Goal: Transaction & Acquisition: Purchase product/service

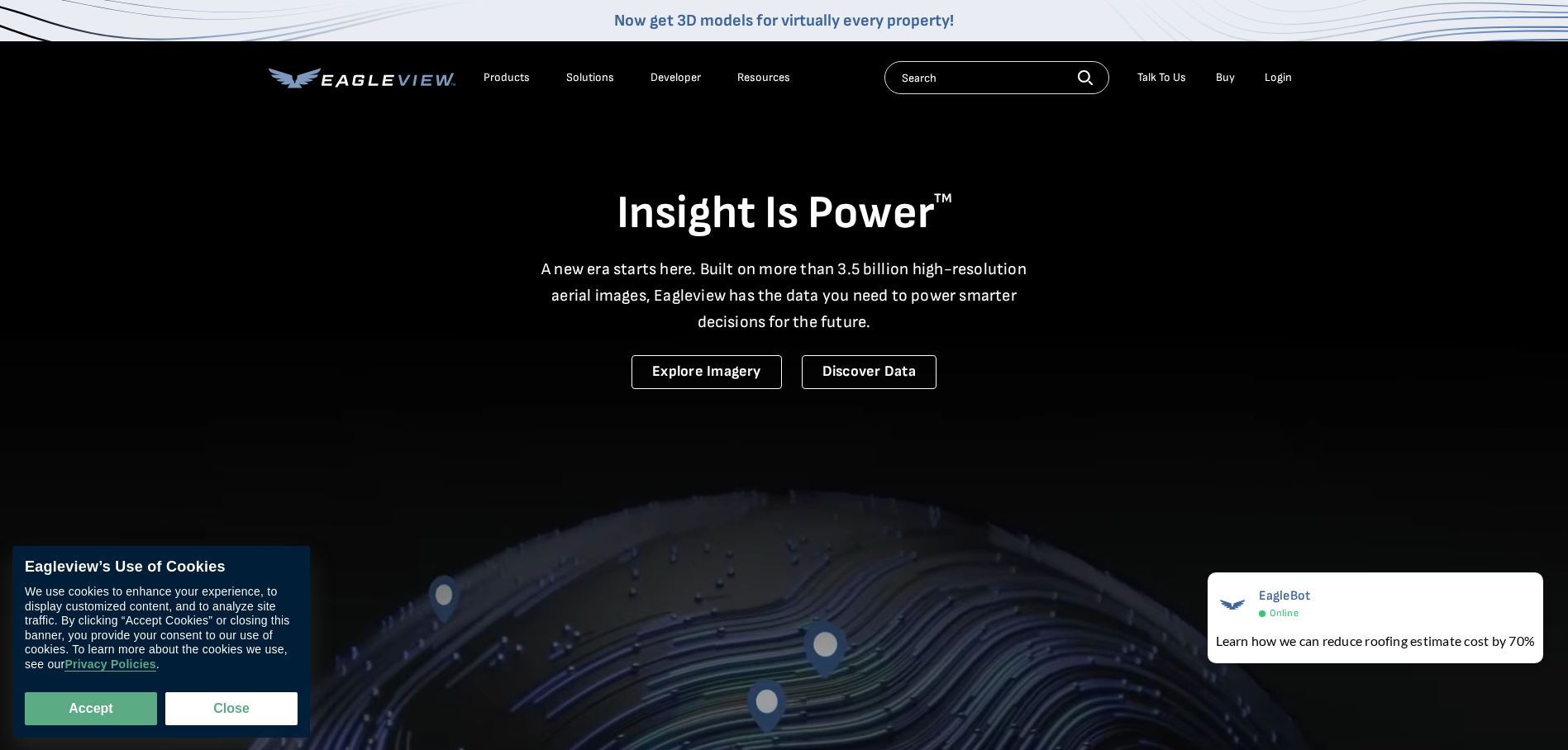
click at [1280, 78] on div "Login" at bounding box center [1279, 77] width 28 height 15
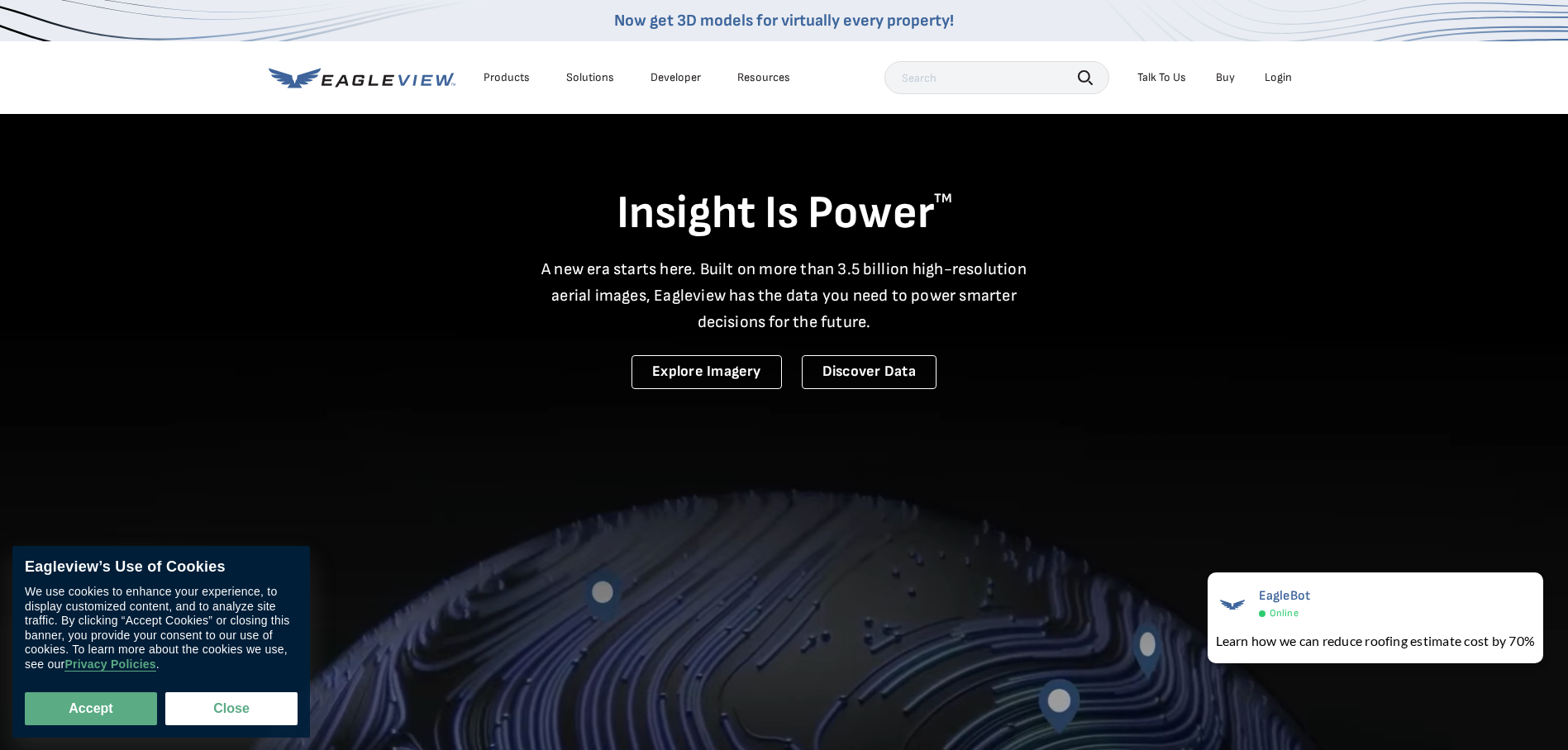
click at [1278, 75] on div "Login" at bounding box center [1279, 77] width 28 height 15
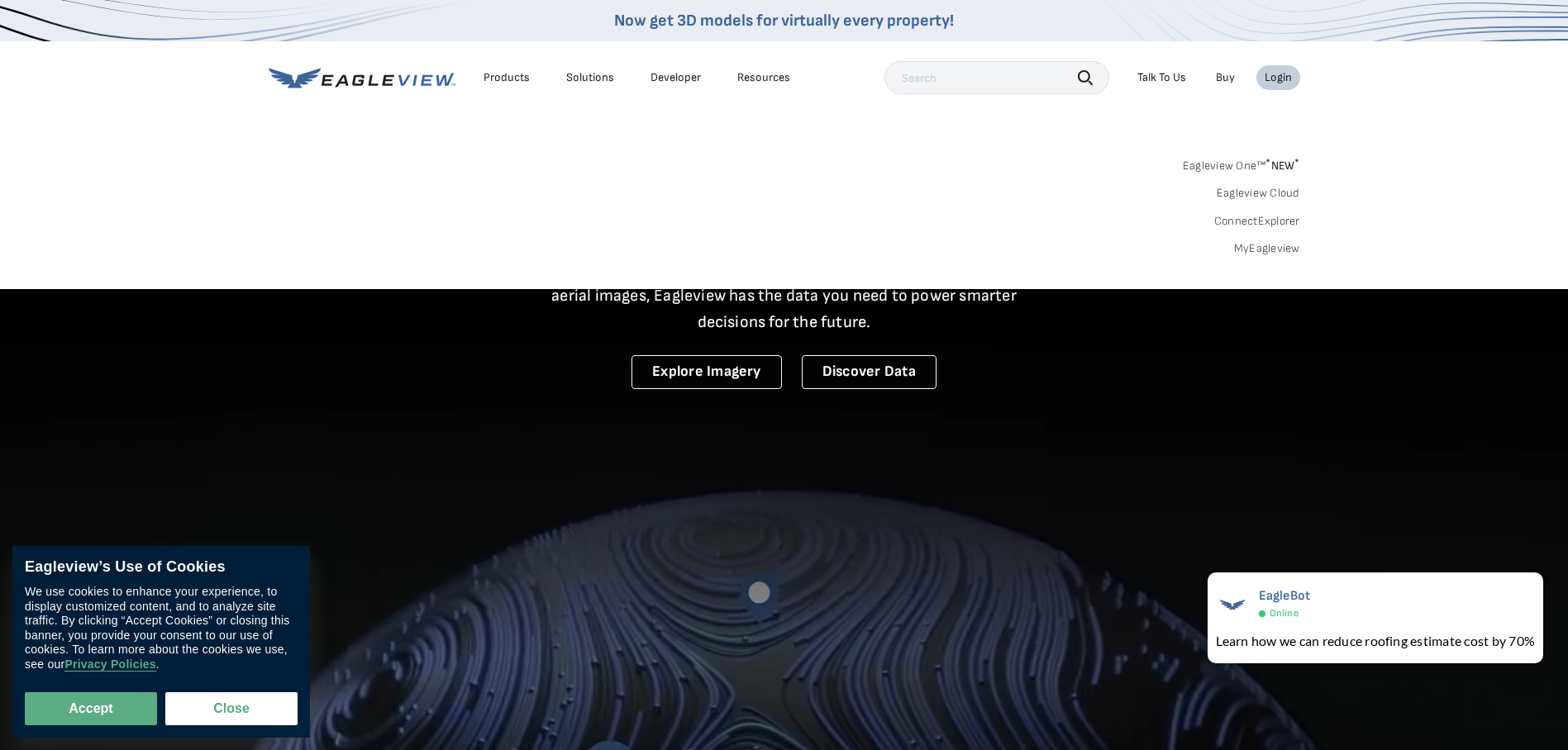
click at [1372, 141] on div "Search Products Our Product Areas Imagery 1-Inch GSD Aerial Imagery *" at bounding box center [784, 211] width 1568 height 155
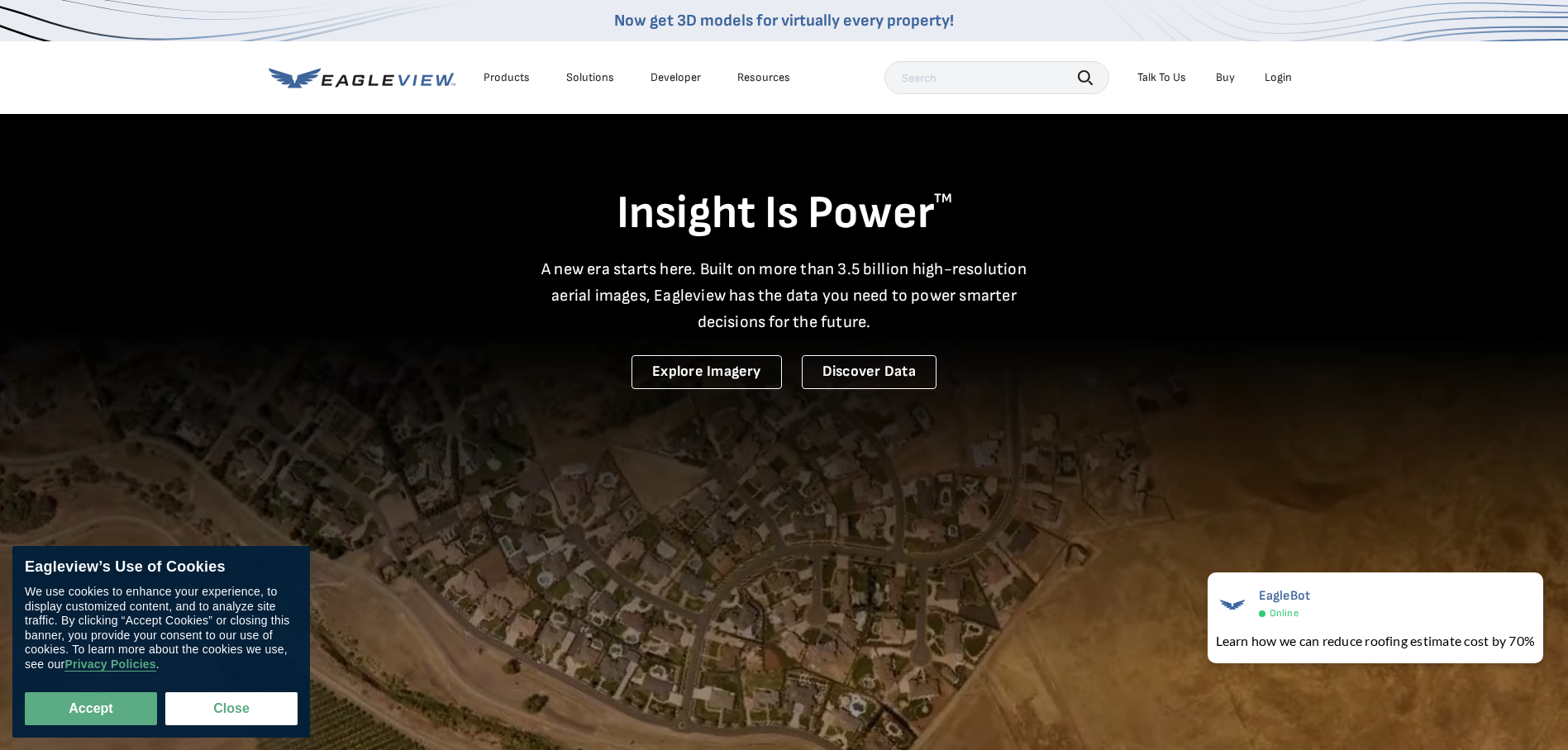
click at [1280, 78] on div "Login" at bounding box center [1279, 77] width 28 height 15
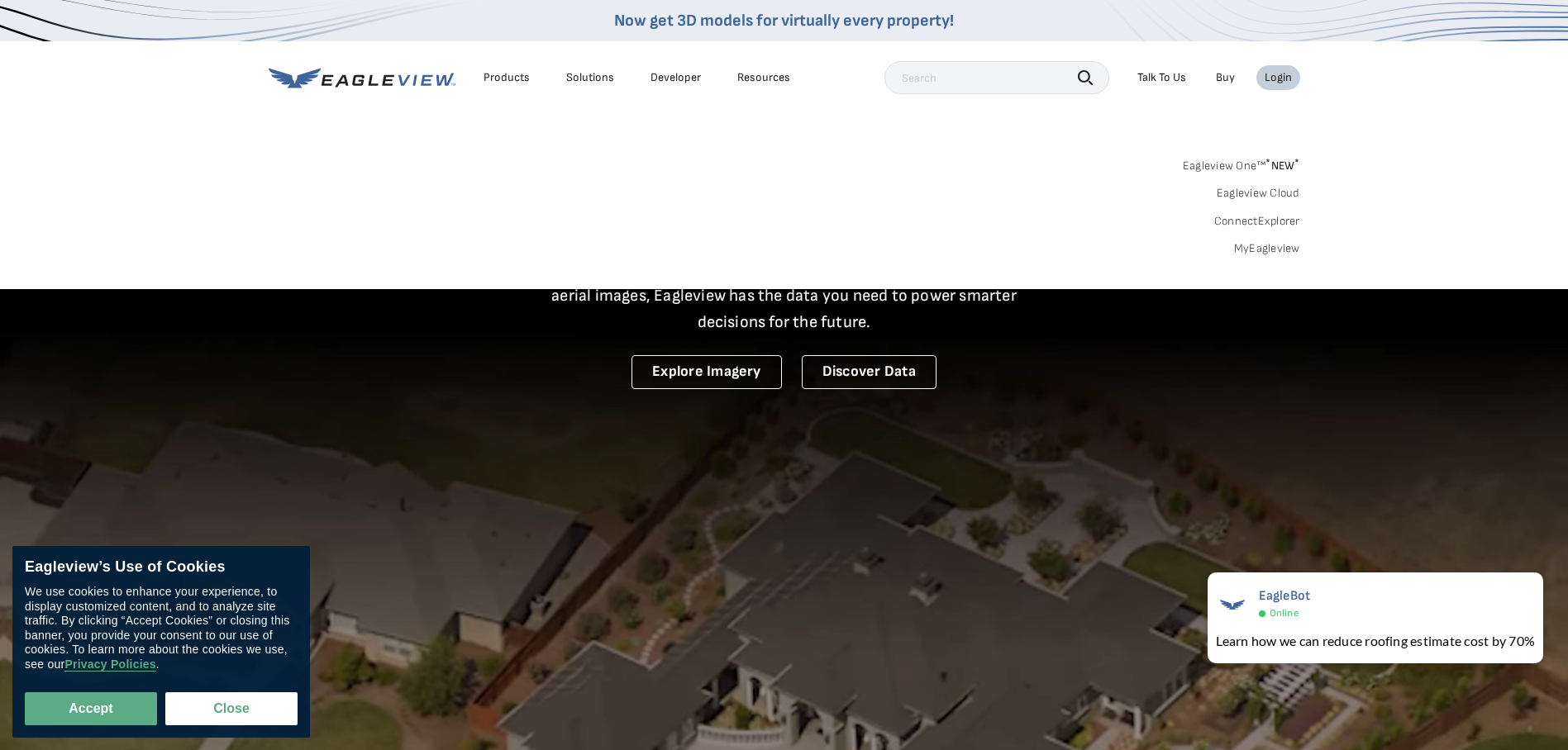
click at [1279, 72] on div "Login" at bounding box center [1279, 77] width 28 height 15
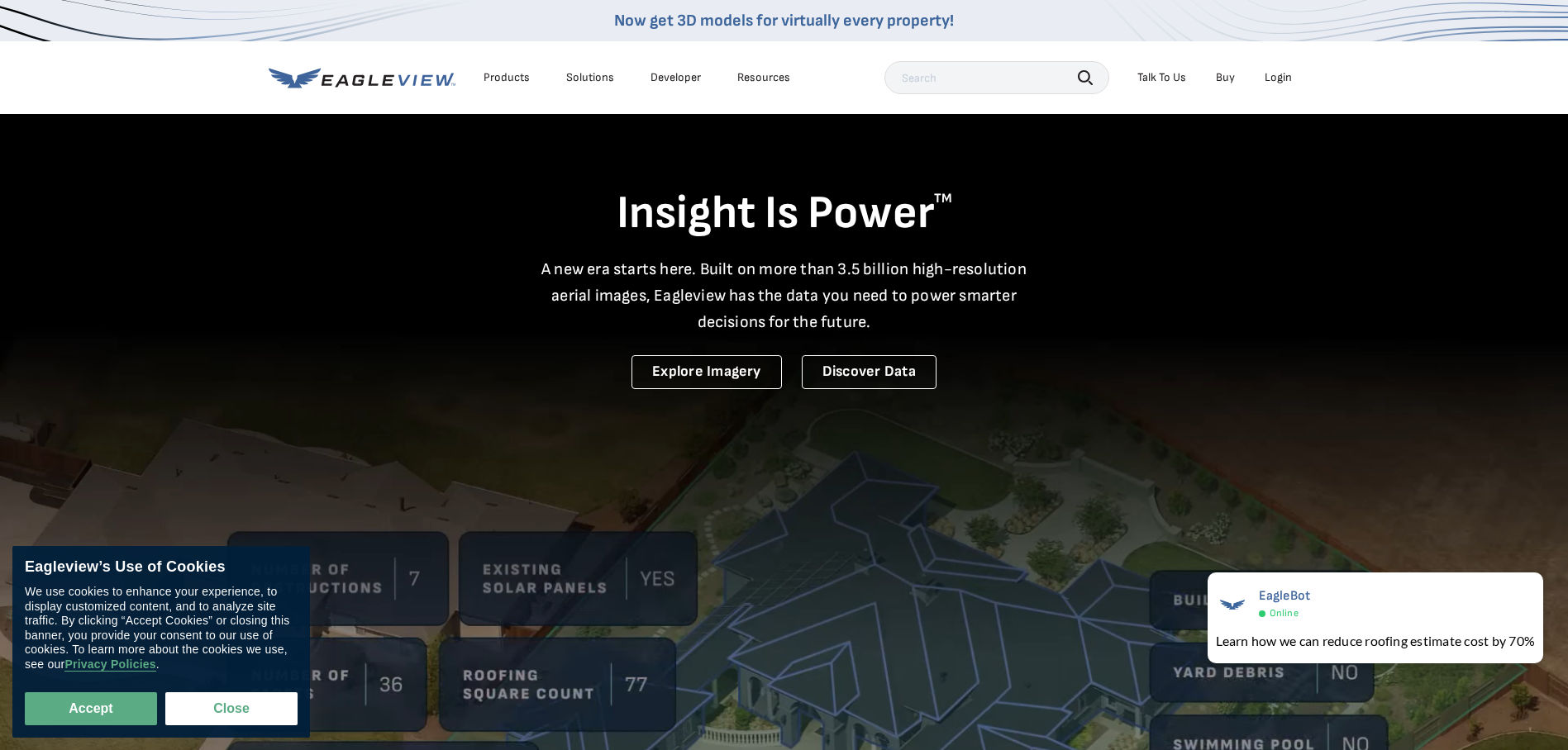
click at [1280, 73] on div "Login" at bounding box center [1279, 77] width 28 height 15
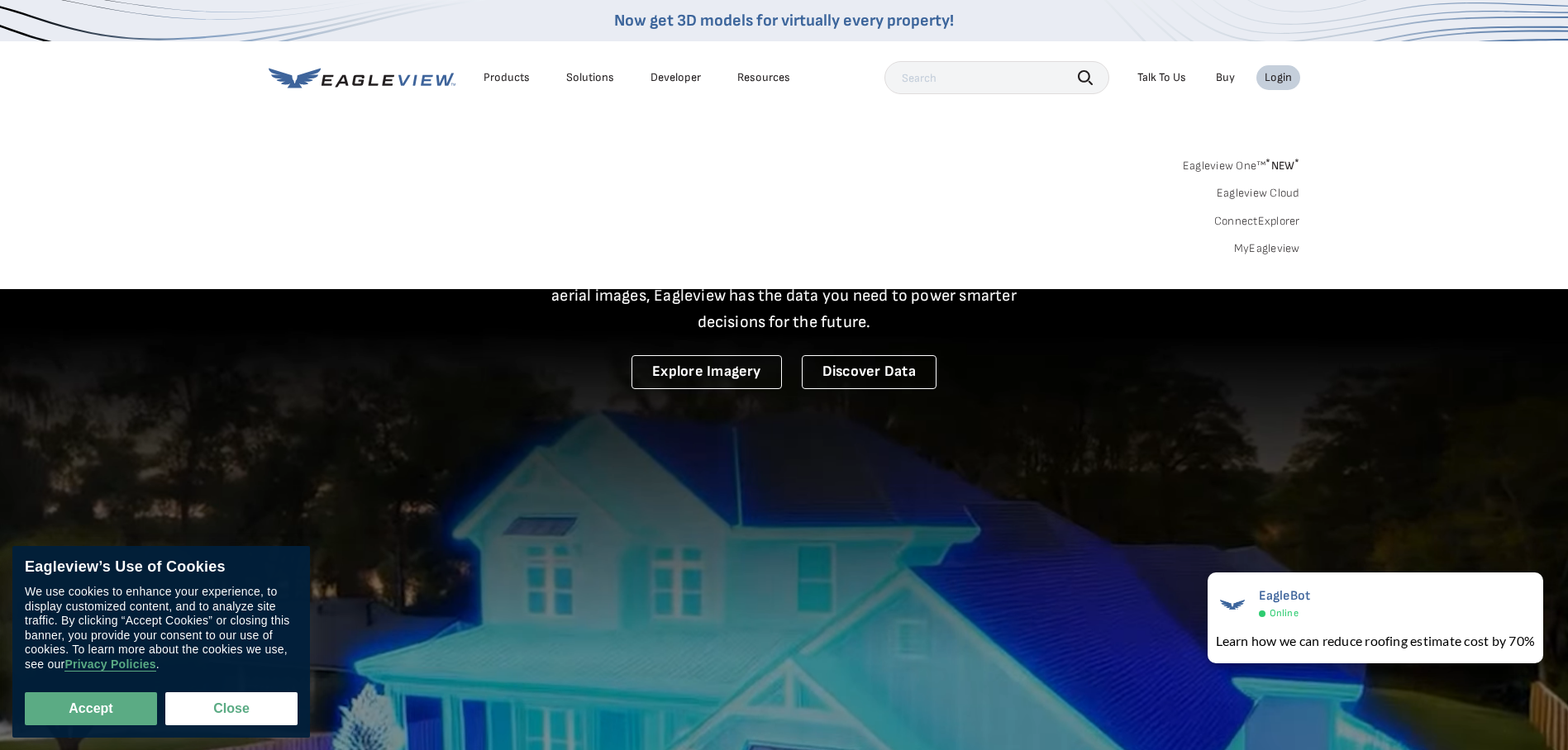
click at [923, 80] on input "text" at bounding box center [996, 78] width 224 height 33
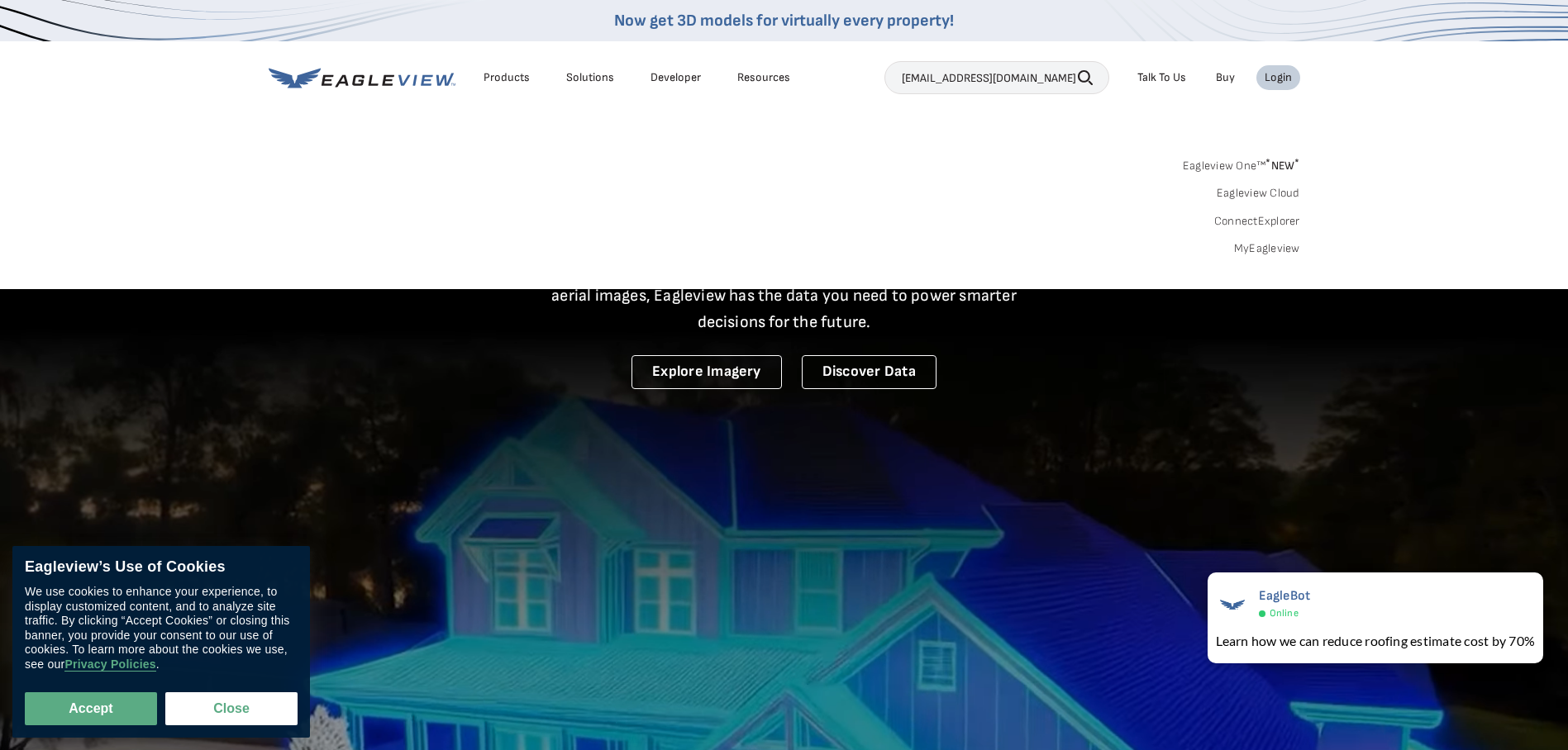
type input "ddavis@mhxperts.com"
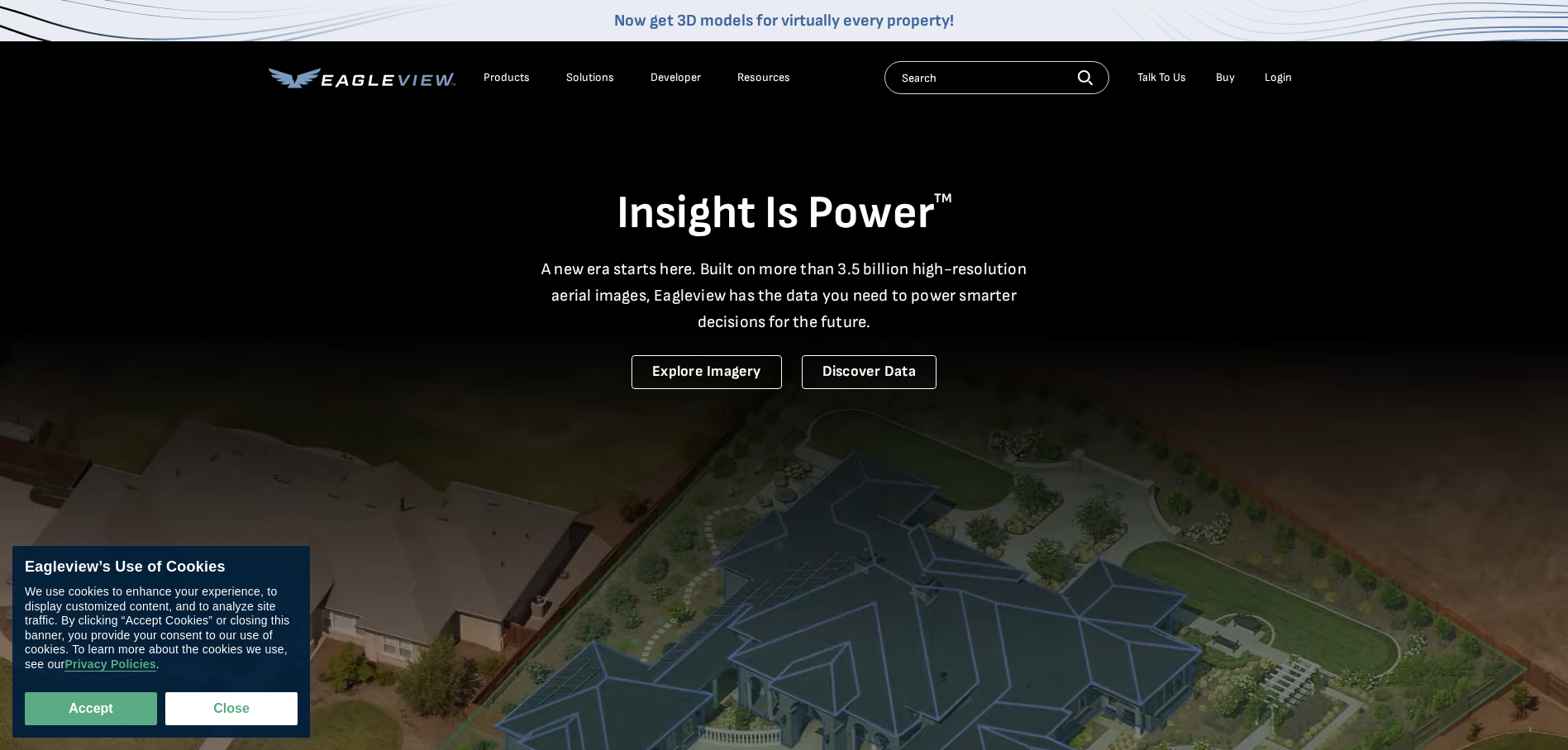
click at [1277, 79] on div "Login" at bounding box center [1279, 77] width 28 height 15
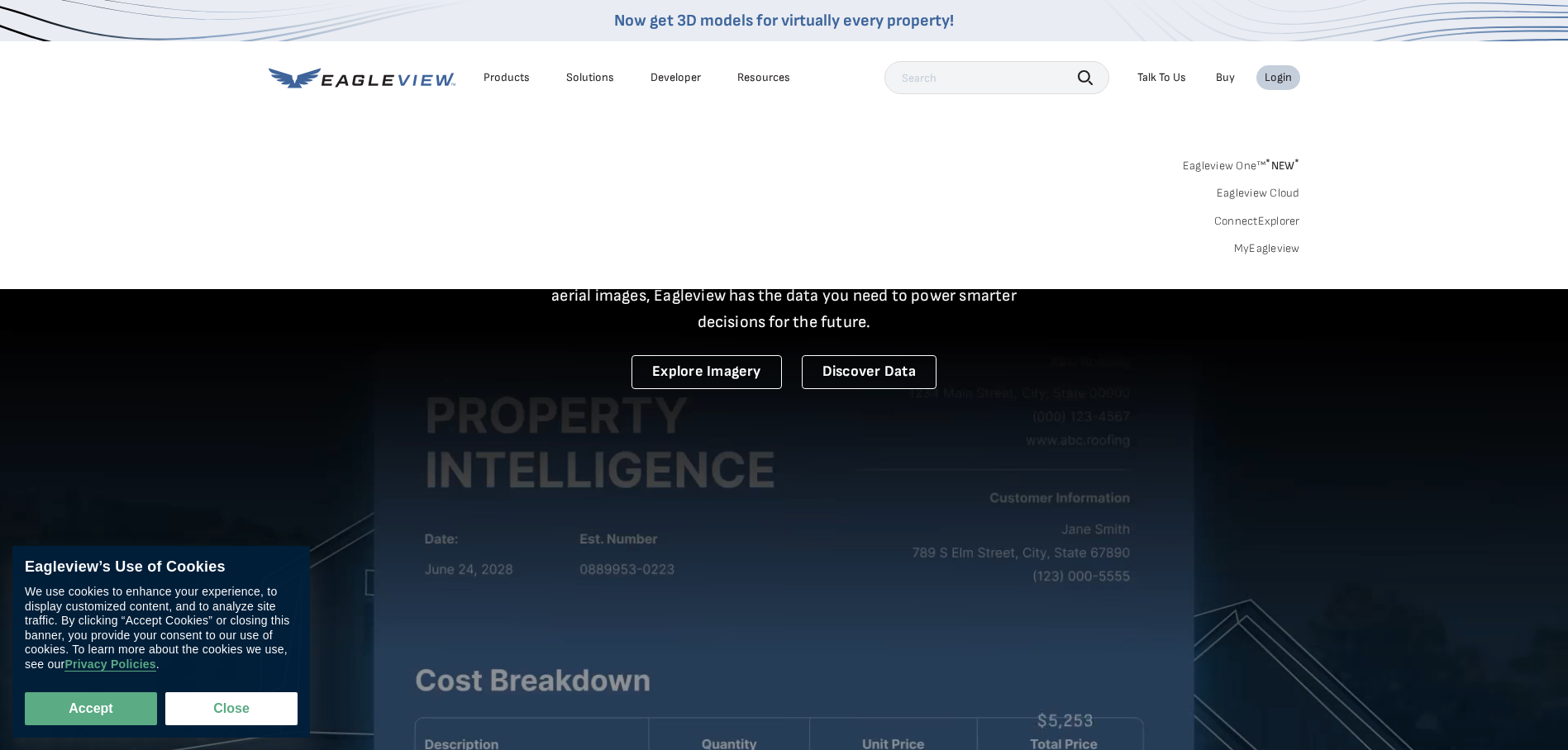
click at [1270, 251] on link "MyEagleview" at bounding box center [1267, 249] width 66 height 15
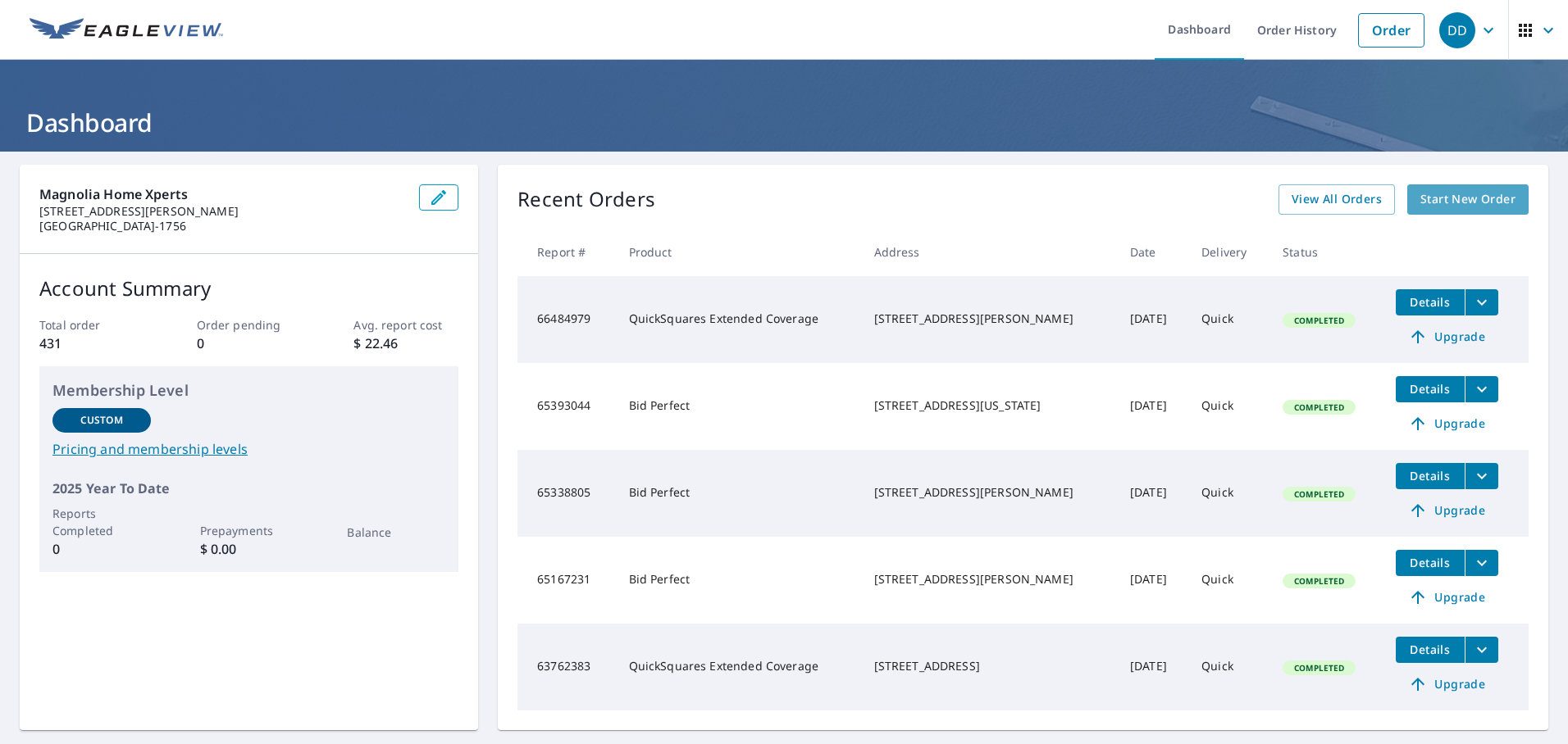
click at [1454, 204] on span "Start New Order" at bounding box center [1467, 199] width 95 height 21
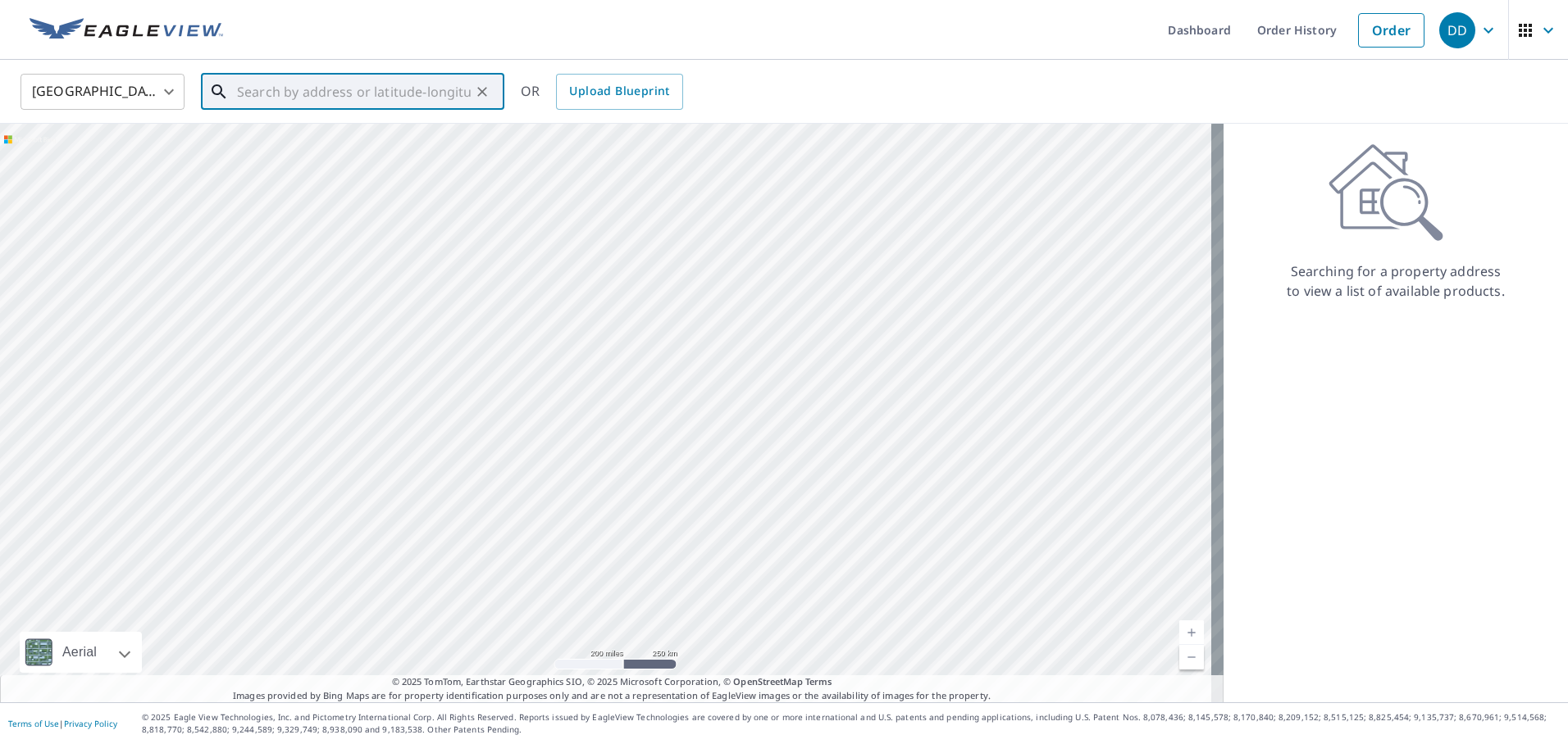
click at [289, 95] on input "text" at bounding box center [354, 92] width 234 height 46
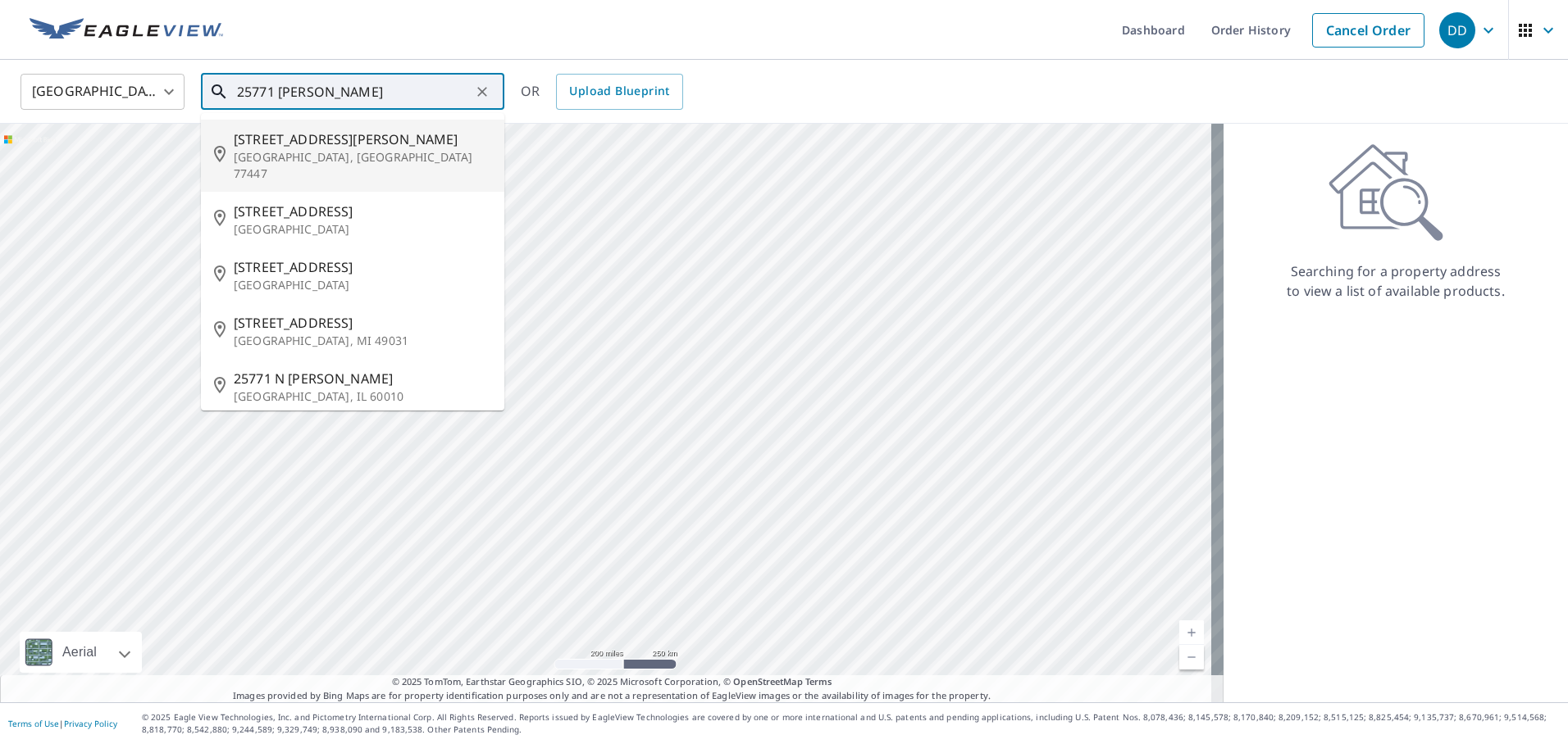
click at [354, 156] on p "[GEOGRAPHIC_DATA], [GEOGRAPHIC_DATA] 77447" at bounding box center [362, 165] width 258 height 33
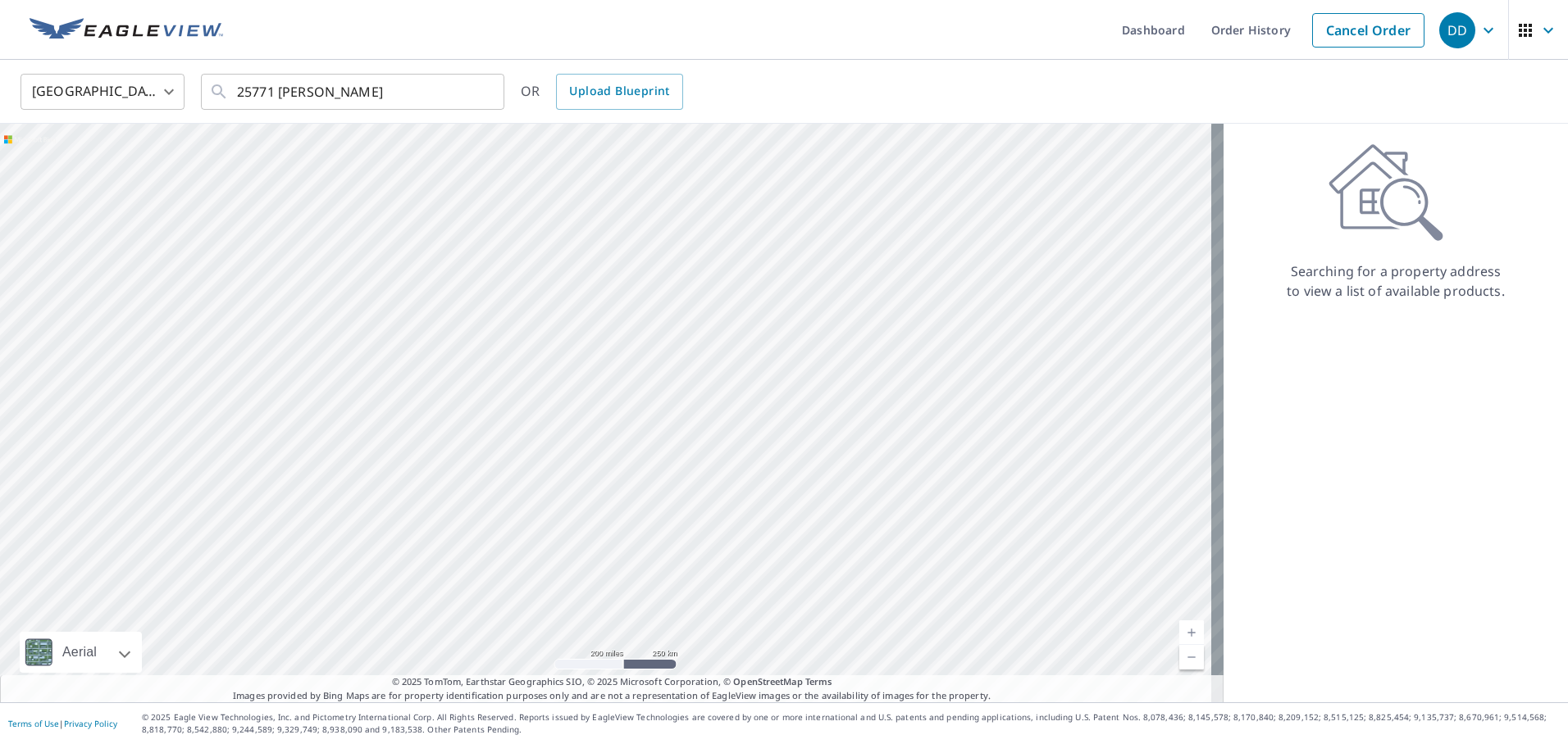
type input "[STREET_ADDRESS][PERSON_NAME]"
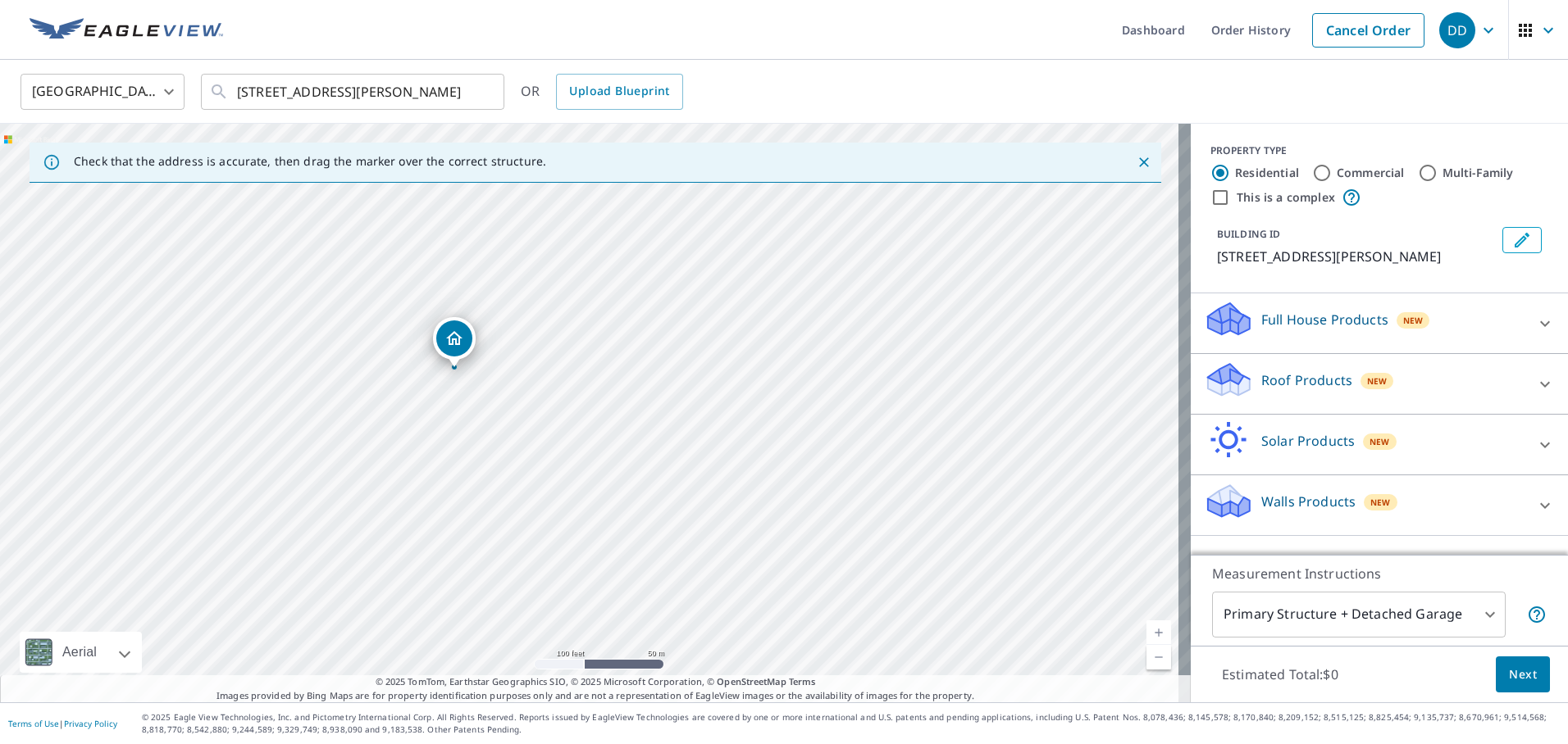
drag, startPoint x: 413, startPoint y: 307, endPoint x: 435, endPoint y: 288, distance: 29.1
click at [1535, 382] on icon at bounding box center [1544, 384] width 20 height 20
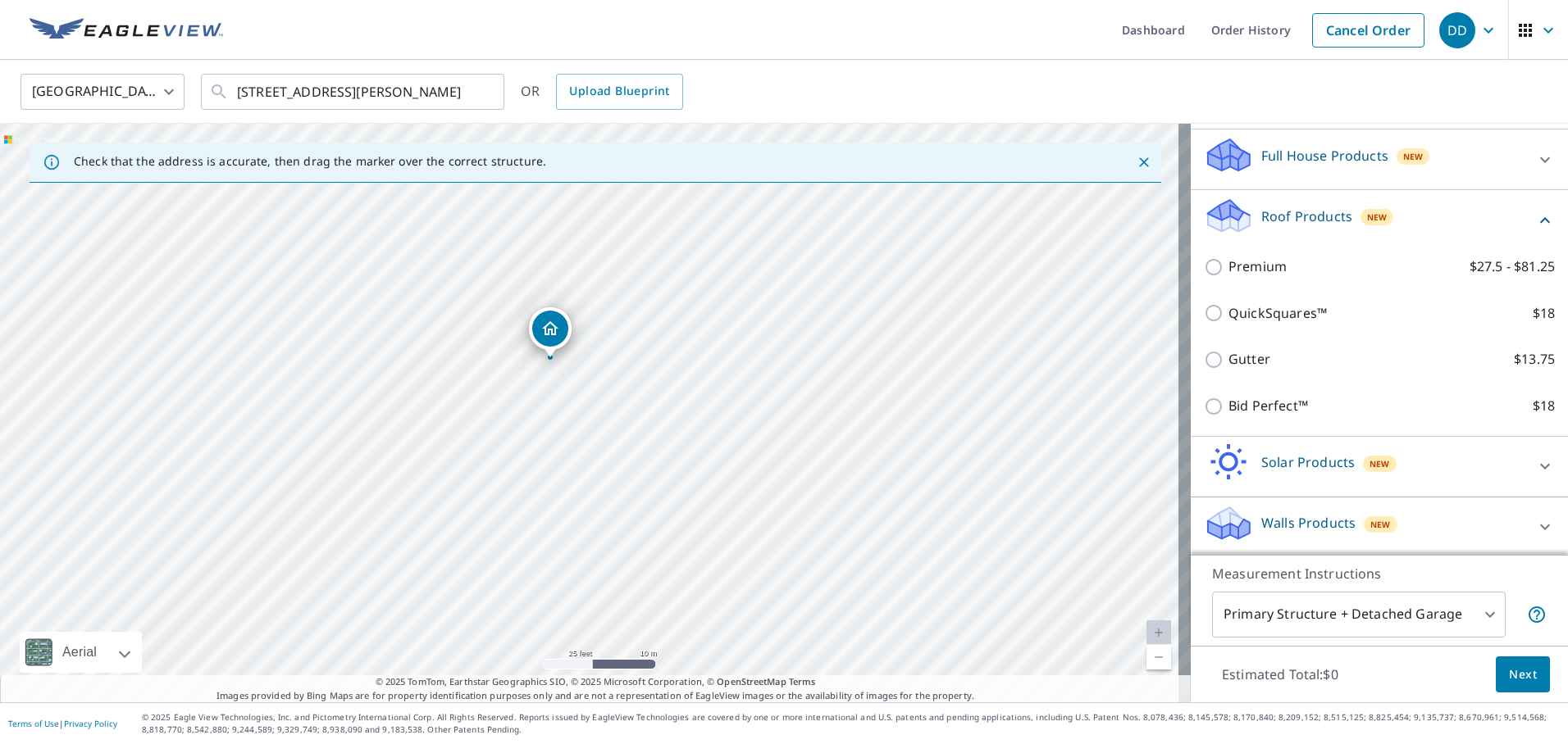
scroll to position [167, 0]
click at [1233, 35] on link "Order History" at bounding box center [1251, 30] width 106 height 60
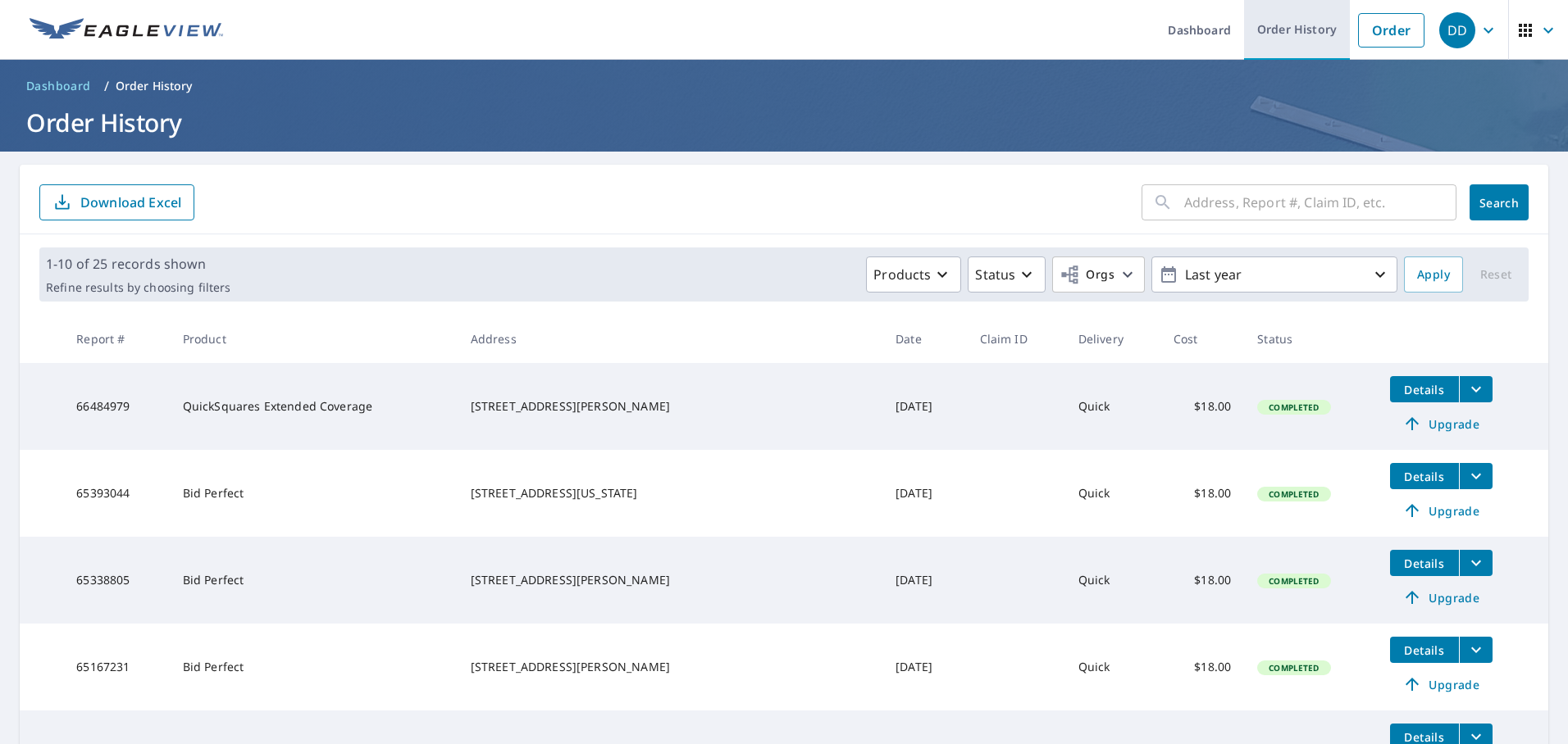
click at [1290, 36] on link "Order History" at bounding box center [1297, 30] width 106 height 60
click at [1383, 38] on link "Order" at bounding box center [1392, 30] width 67 height 34
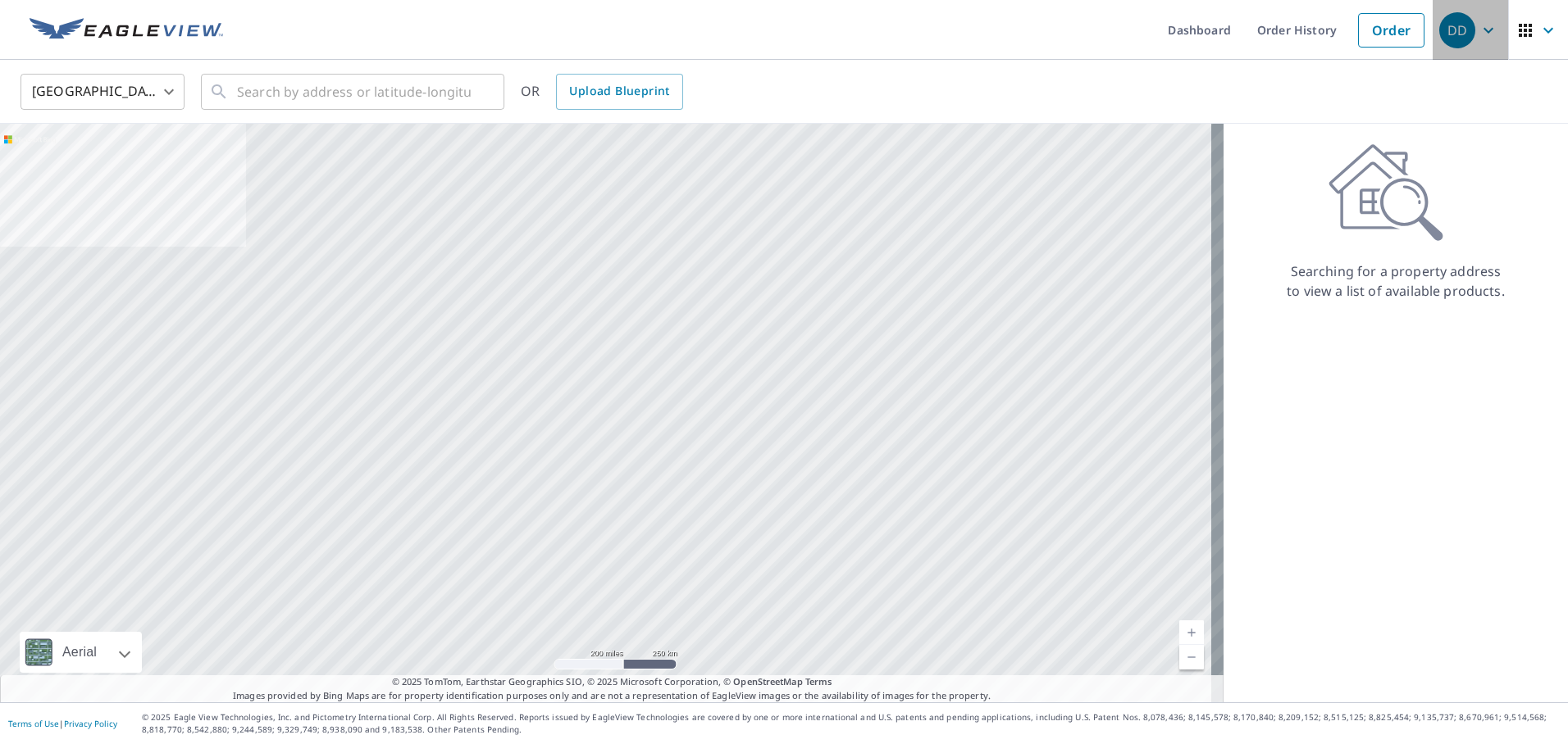
click at [1446, 37] on div "DD" at bounding box center [1457, 30] width 36 height 36
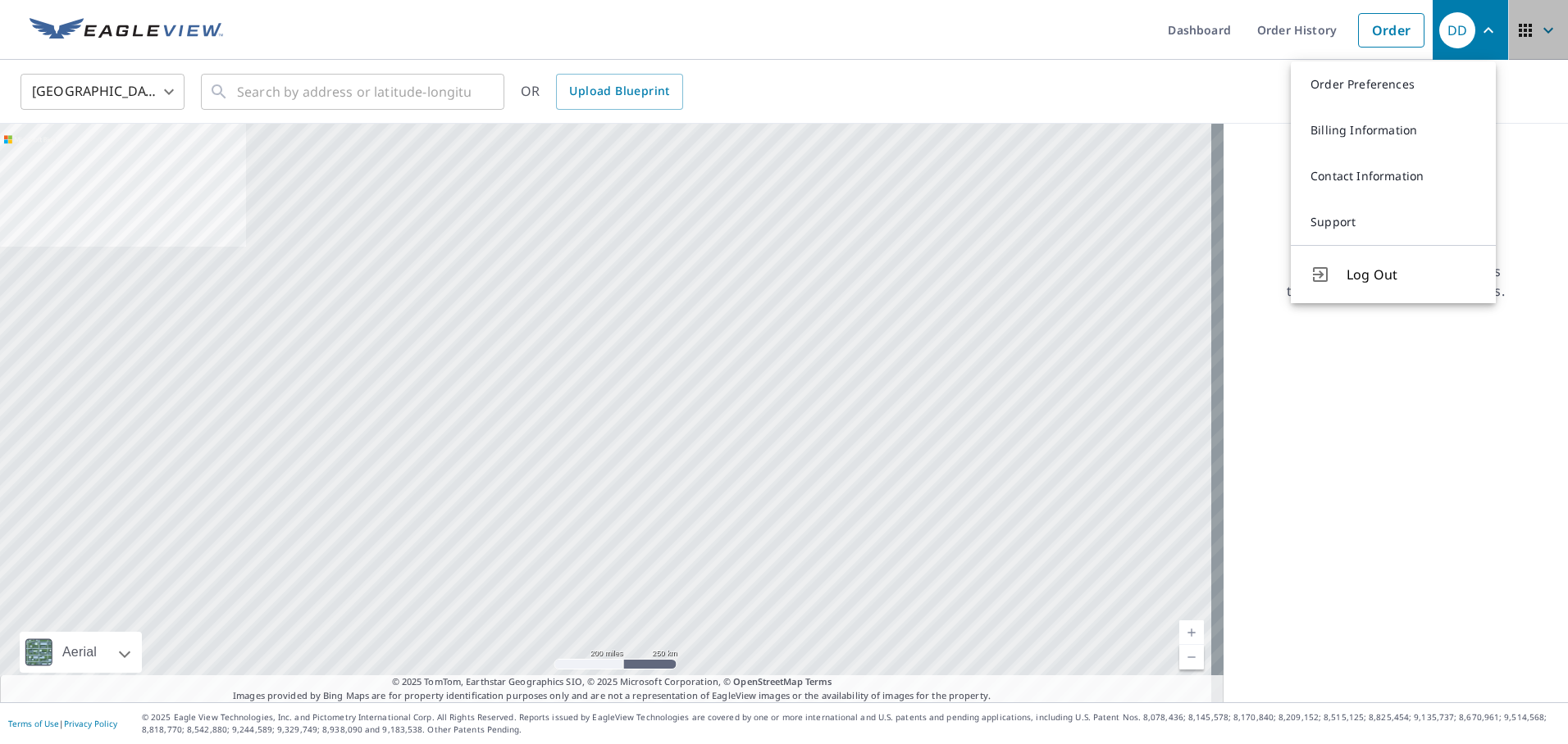
click at [1538, 28] on icon "button" at bounding box center [1547, 30] width 20 height 20
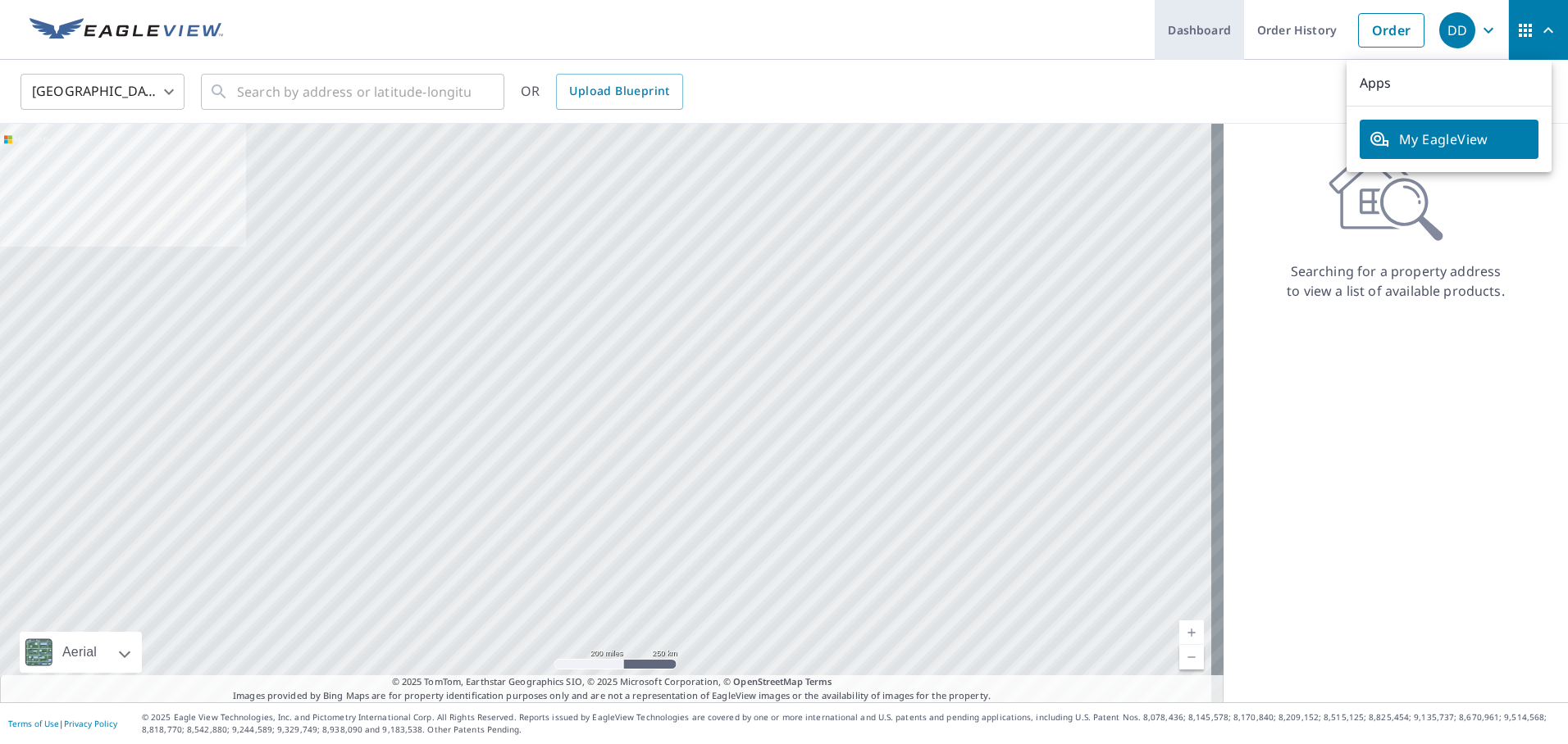
click at [1194, 37] on link "Dashboard" at bounding box center [1199, 30] width 89 height 60
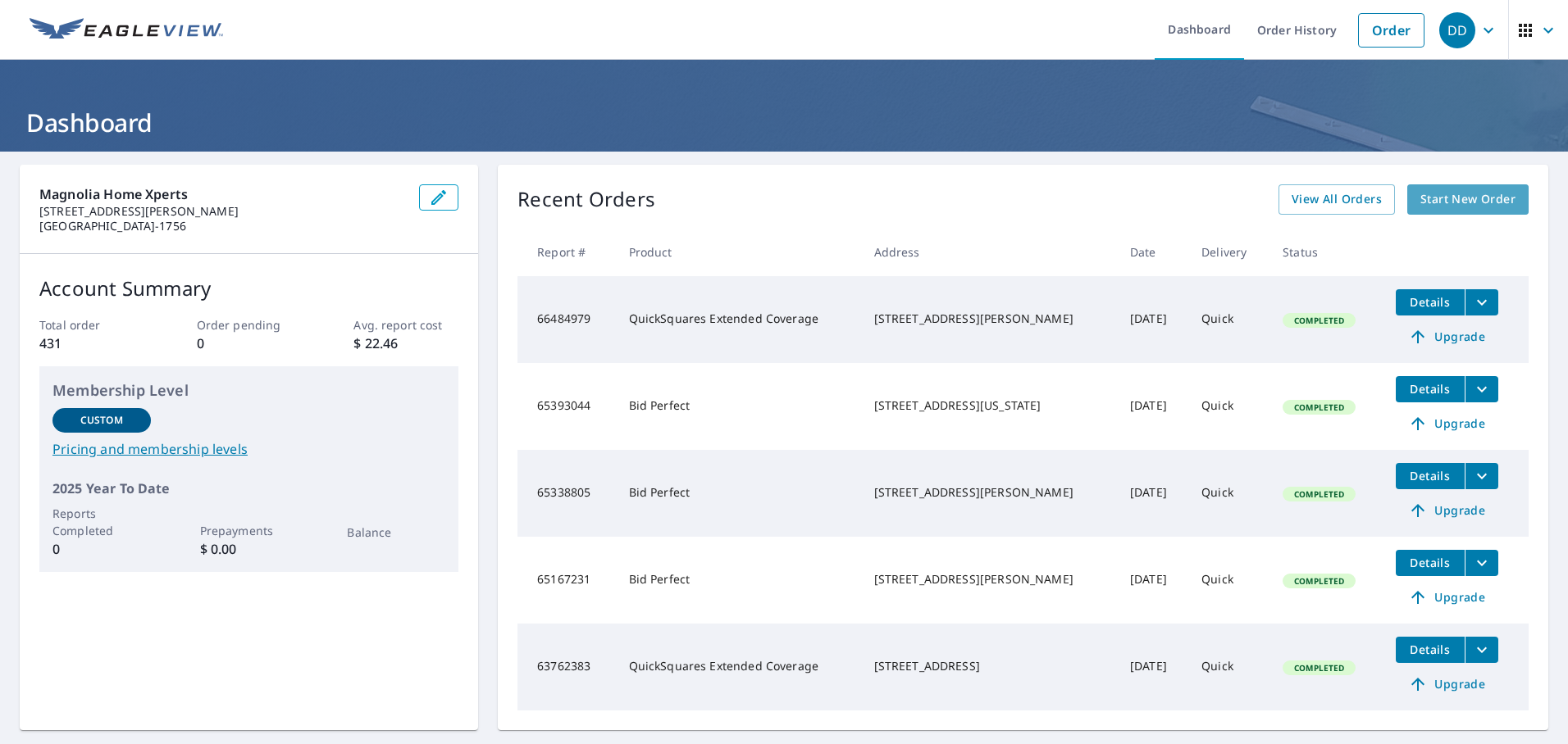
click at [1458, 203] on span "Start New Order" at bounding box center [1467, 199] width 95 height 21
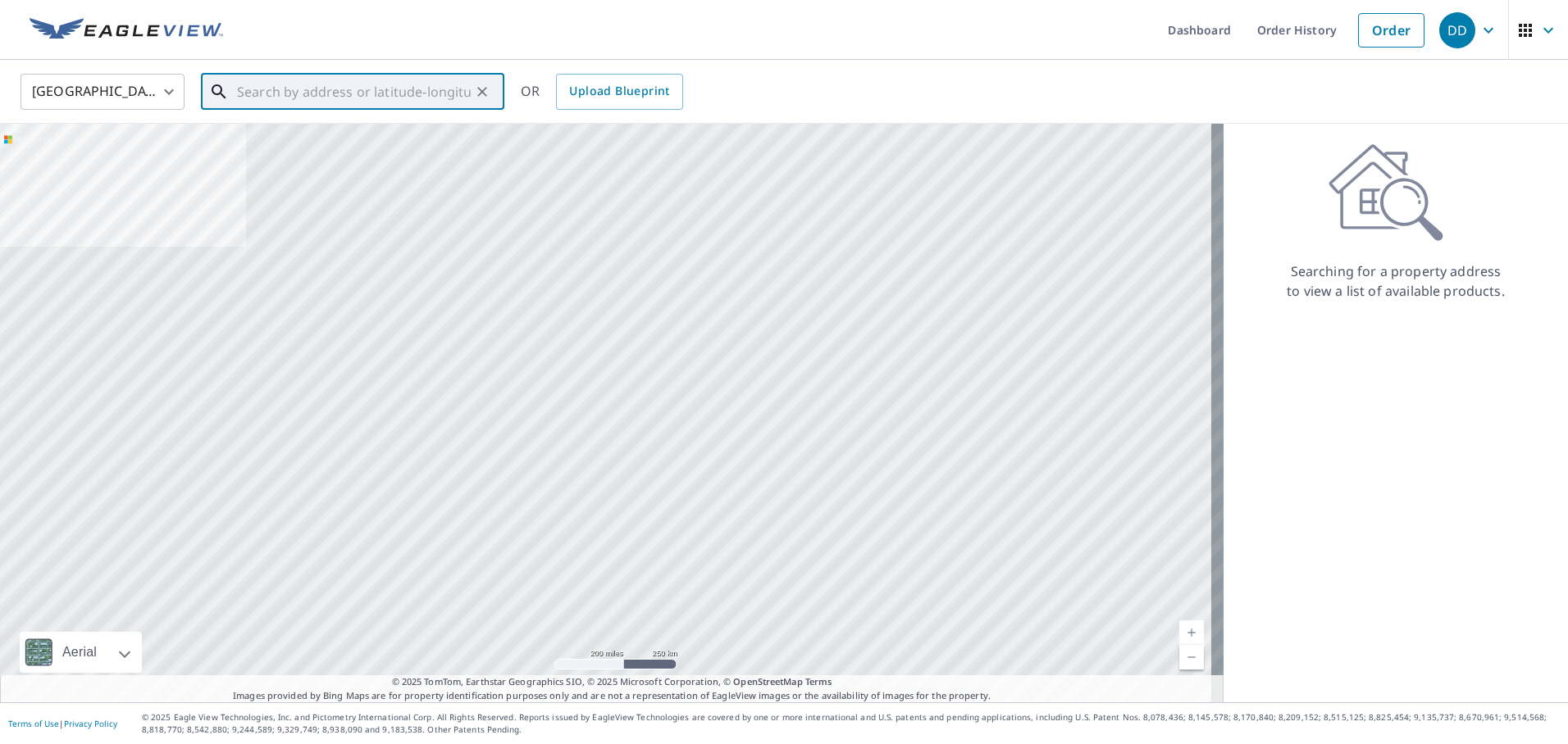
click at [309, 89] on input "text" at bounding box center [354, 92] width 234 height 46
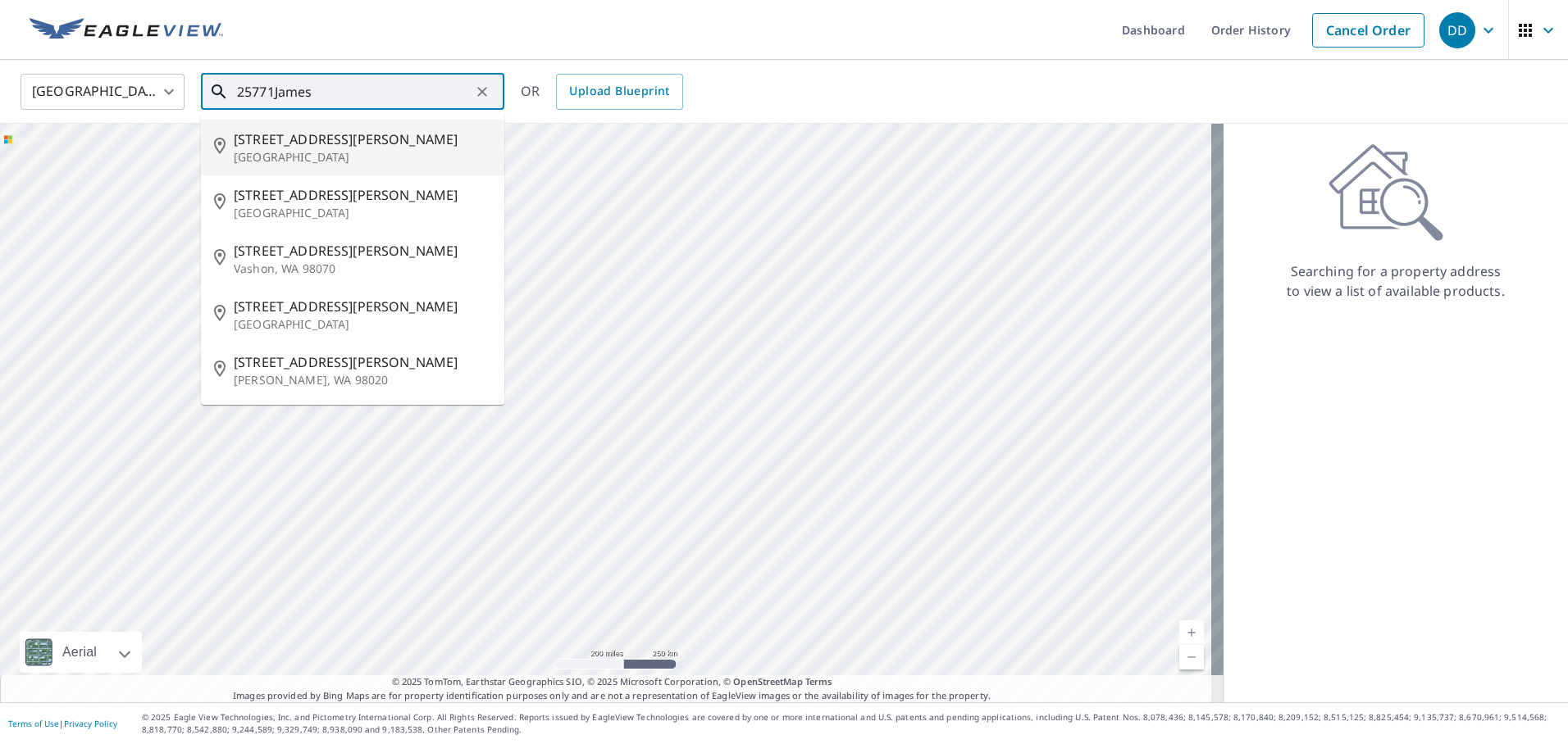
click at [274, 92] on input "25771James" at bounding box center [354, 92] width 234 height 46
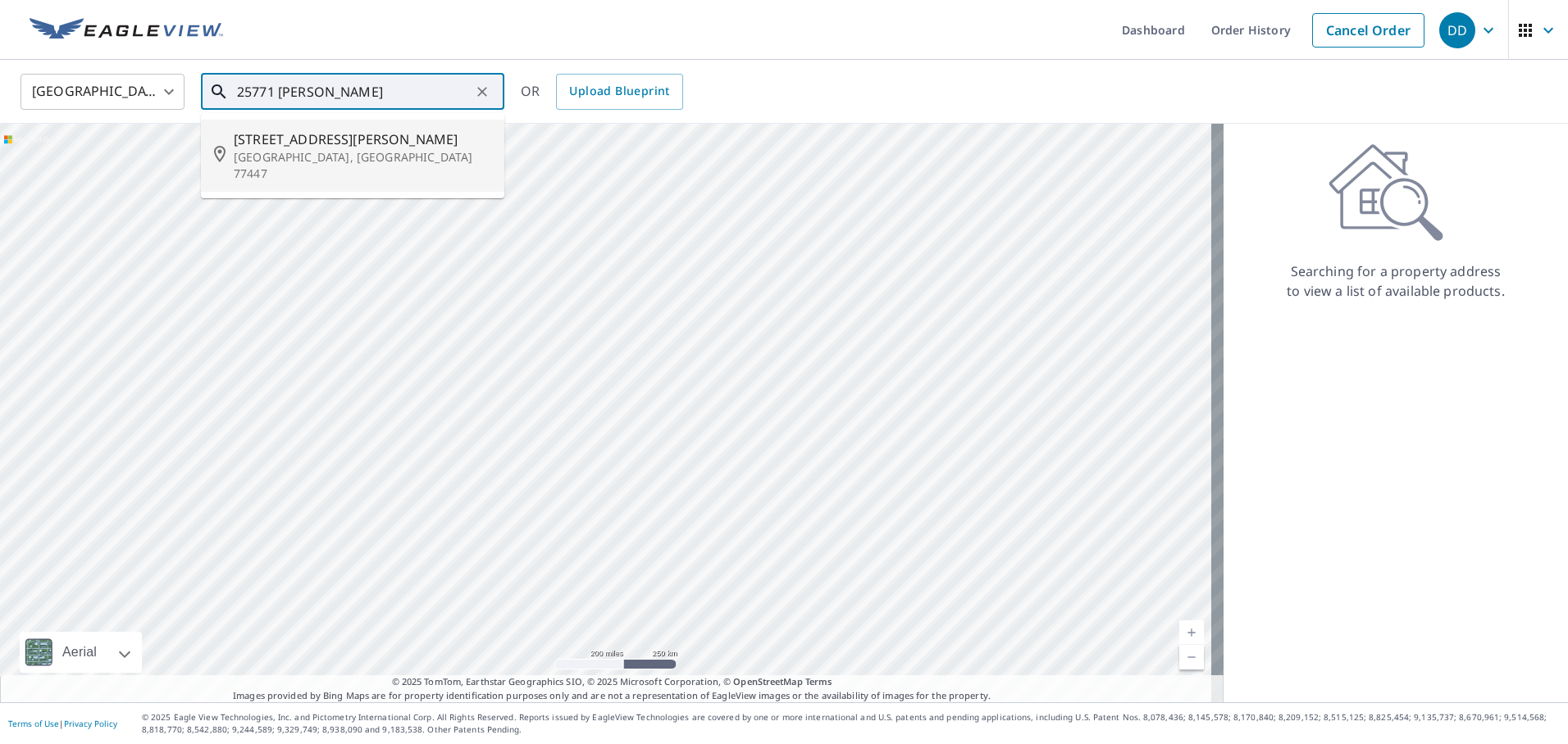
click at [272, 146] on span "[STREET_ADDRESS][PERSON_NAME]" at bounding box center [362, 139] width 258 height 20
type input "[STREET_ADDRESS][PERSON_NAME]"
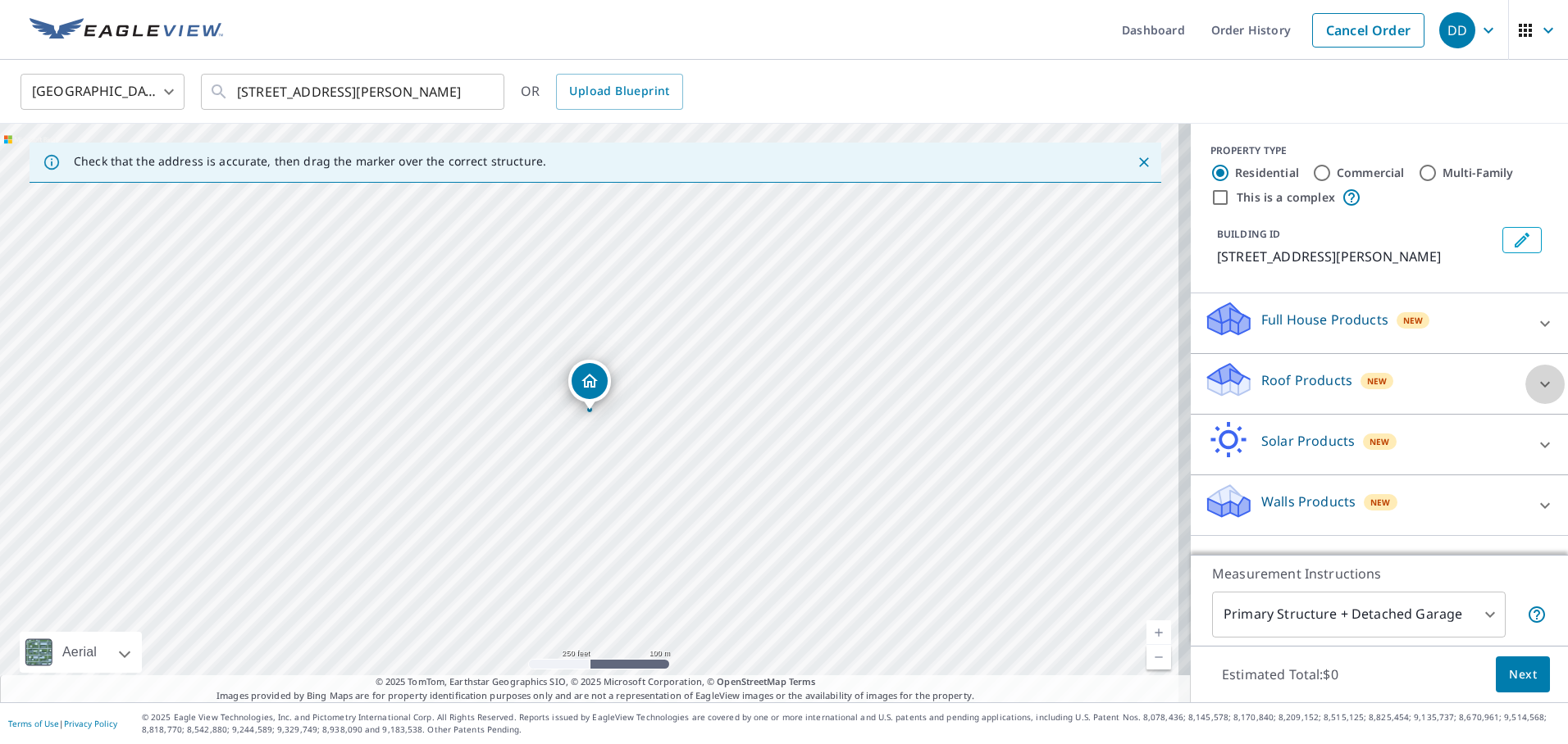
click at [1536, 384] on icon at bounding box center [1544, 384] width 20 height 20
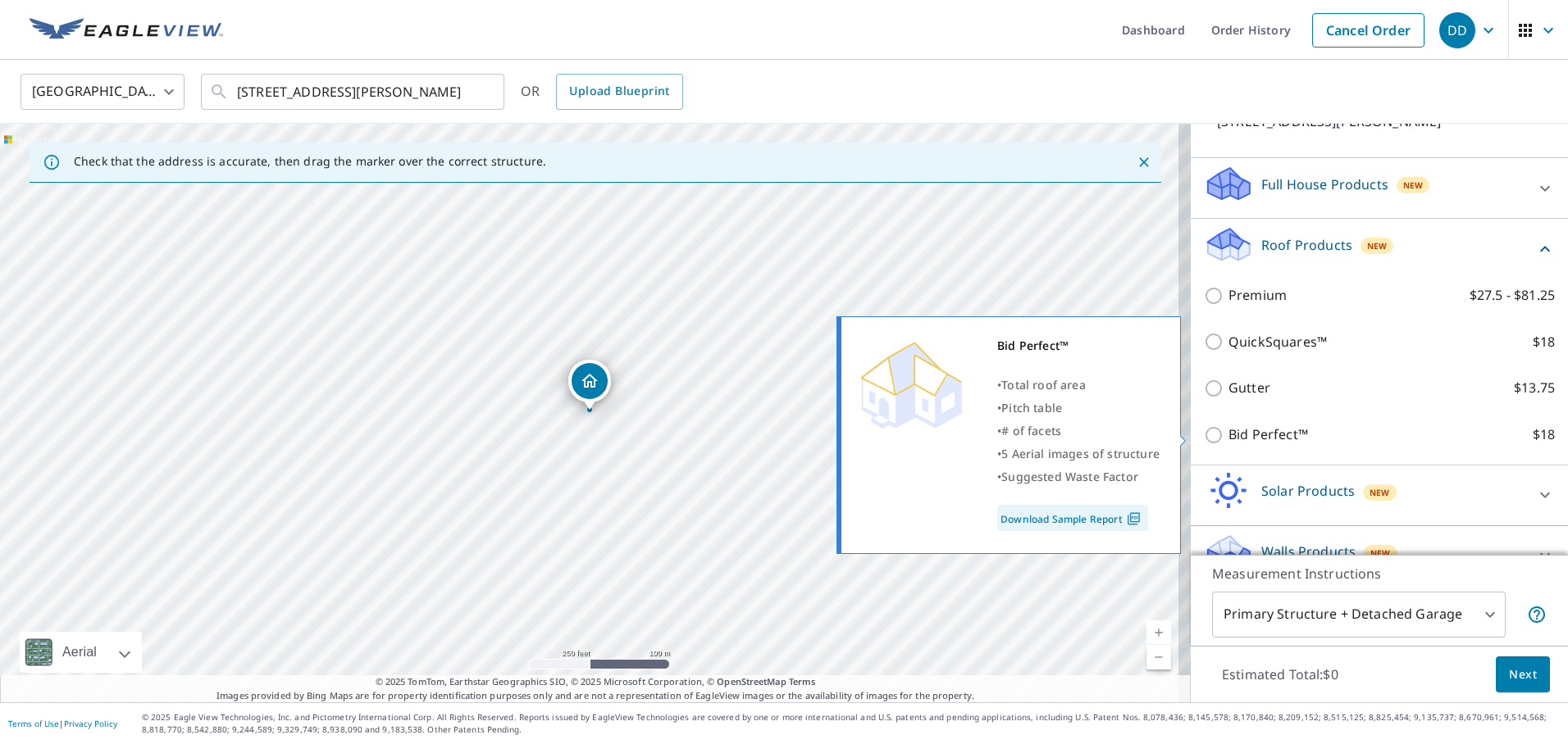
scroll to position [164, 0]
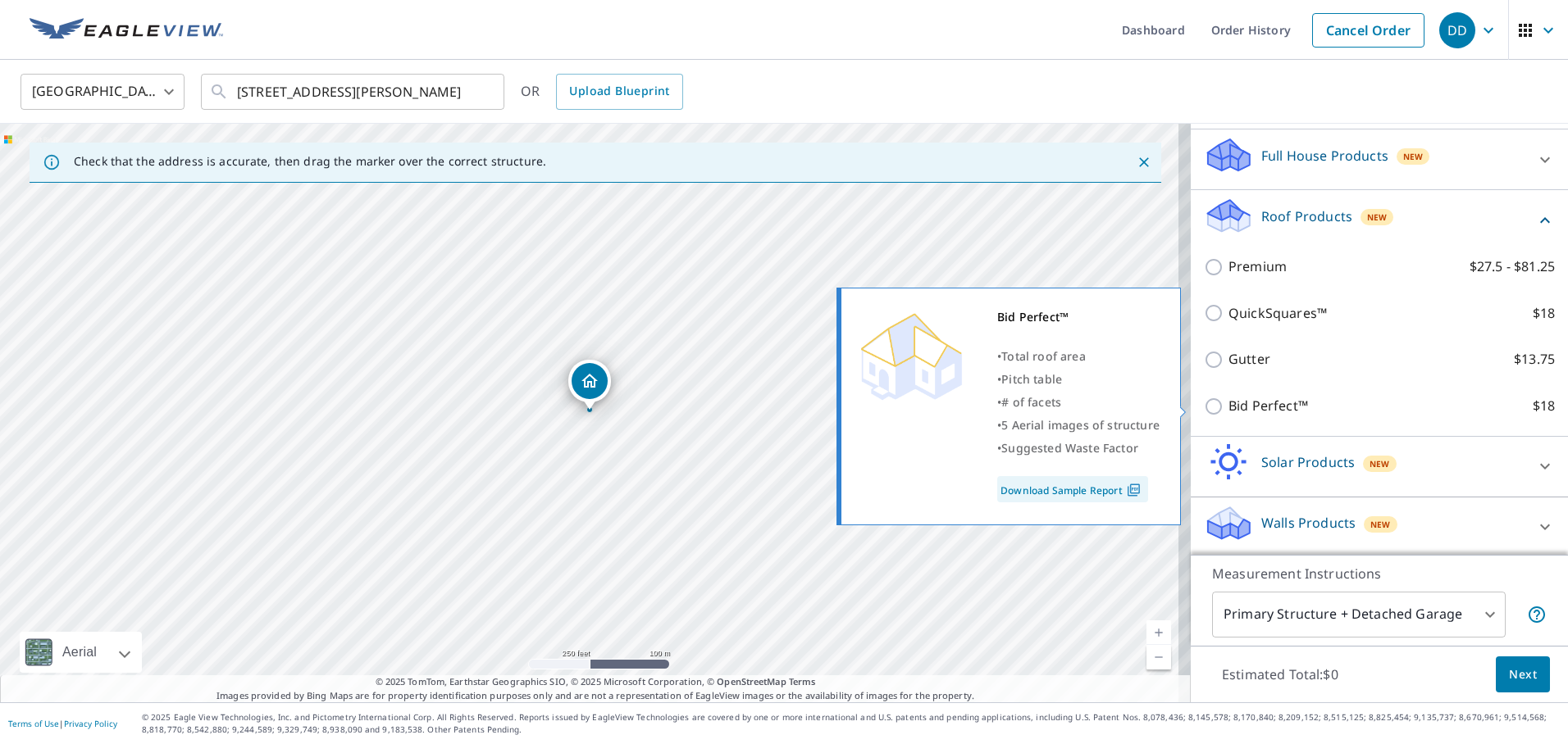
click at [1249, 405] on p "Bid Perfect™" at bounding box center [1267, 406] width 80 height 21
click at [1228, 405] on input "Bid Perfect™ $18" at bounding box center [1216, 406] width 25 height 20
checkbox input "true"
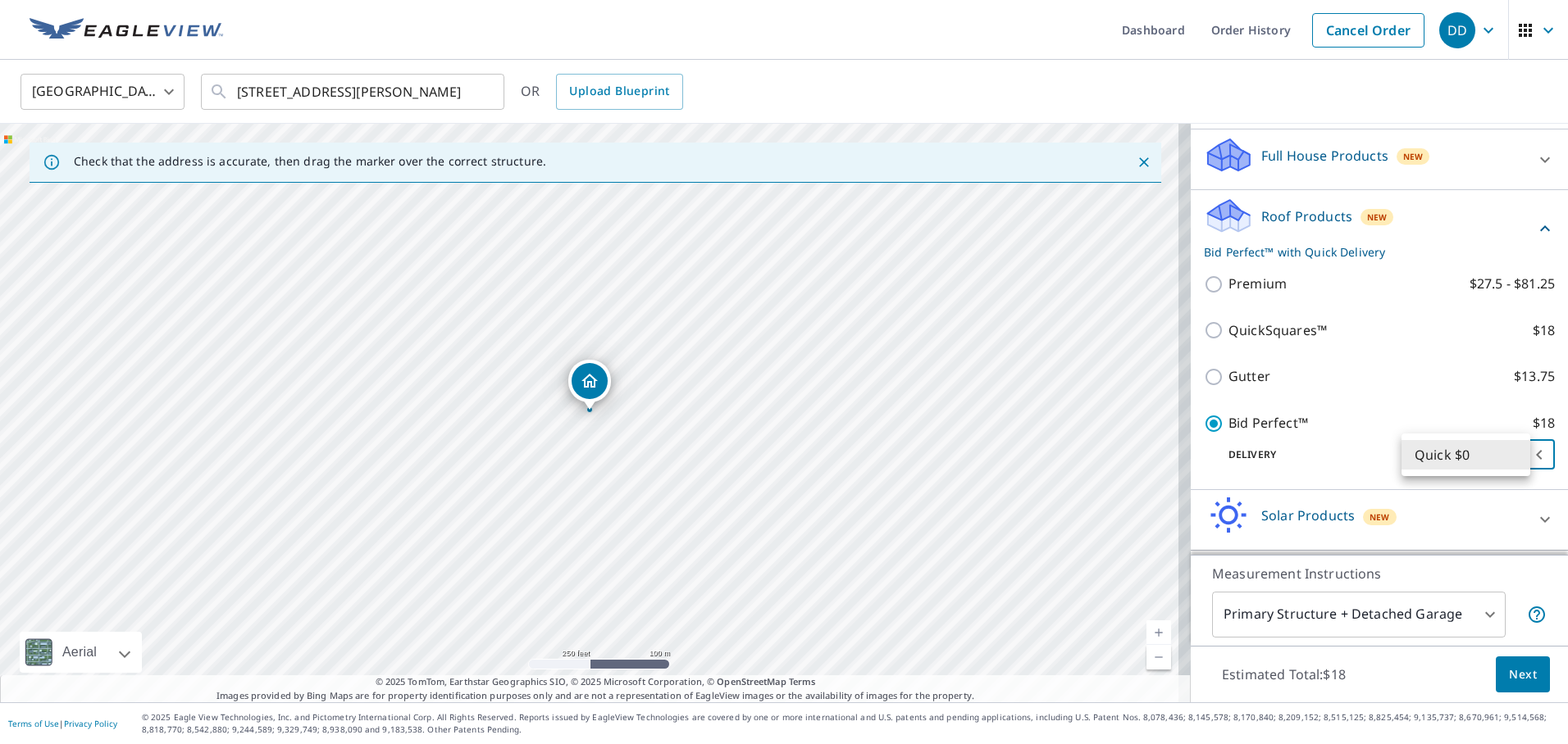
click at [1517, 449] on body "DD DD Dashboard Order History Cancel Order DD [GEOGRAPHIC_DATA] [GEOGRAPHIC_DAT…" at bounding box center [784, 372] width 1568 height 744
click at [1467, 458] on li "Quick $0" at bounding box center [1465, 455] width 128 height 29
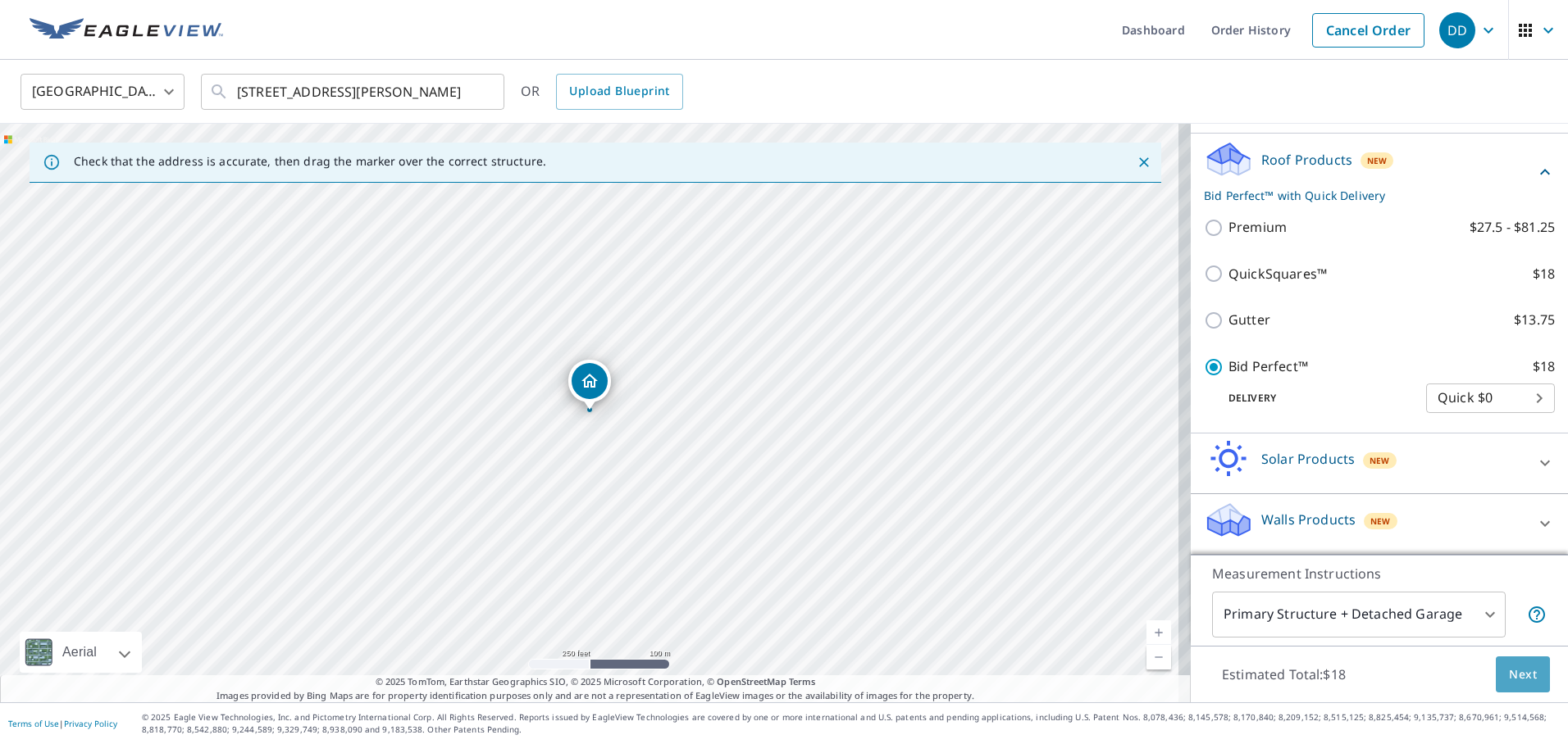
click at [1520, 671] on span "Next" at bounding box center [1523, 675] width 28 height 21
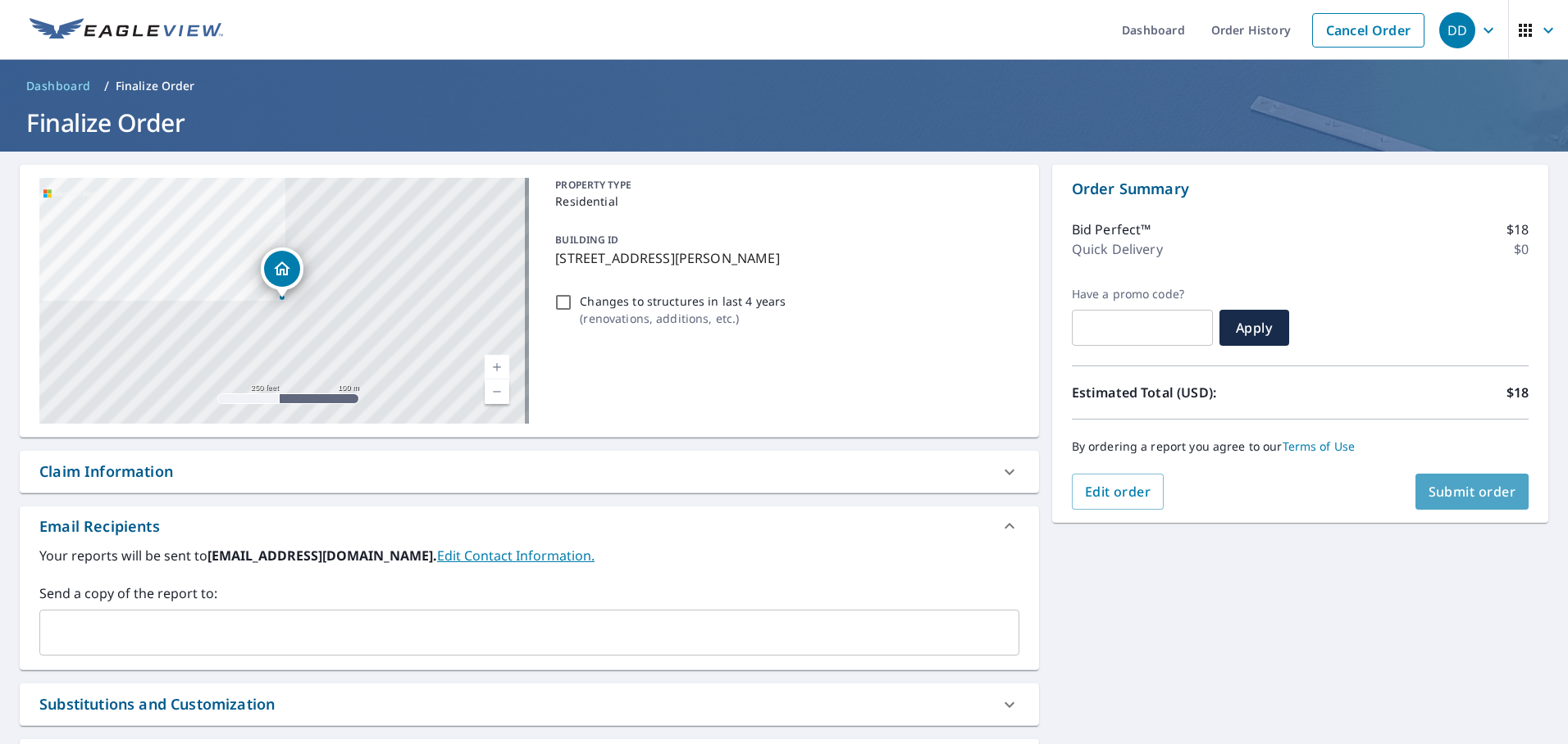
click at [1456, 494] on span "Submit order" at bounding box center [1472, 491] width 87 height 18
